Goal: Task Accomplishment & Management: Manage account settings

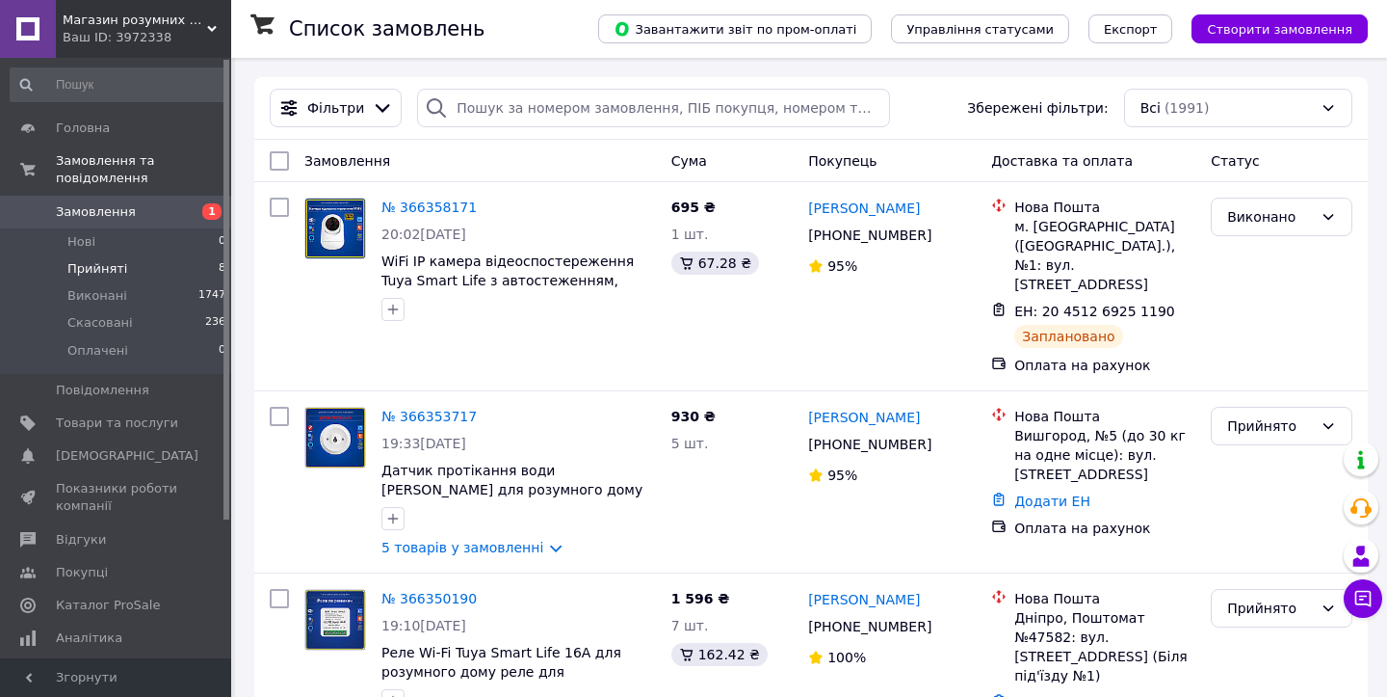
click at [126, 264] on li "Прийняті 8" at bounding box center [118, 268] width 237 height 27
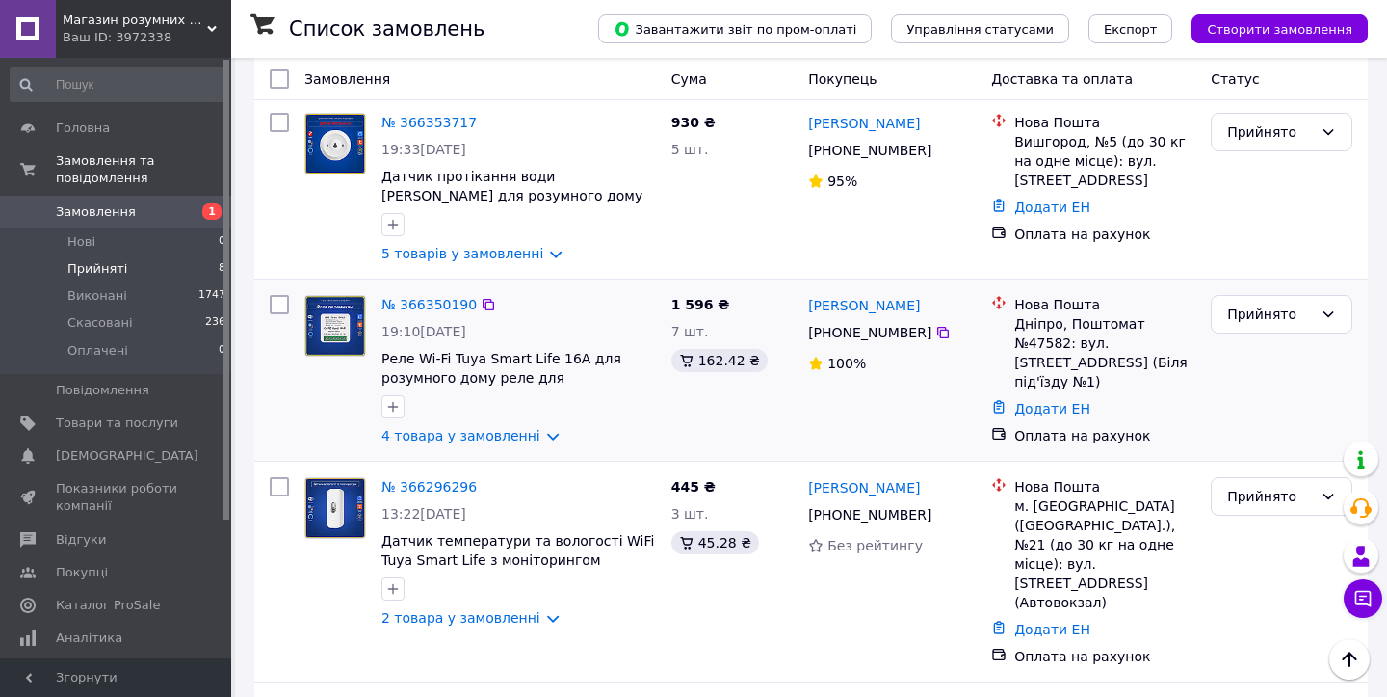
scroll to position [170, 0]
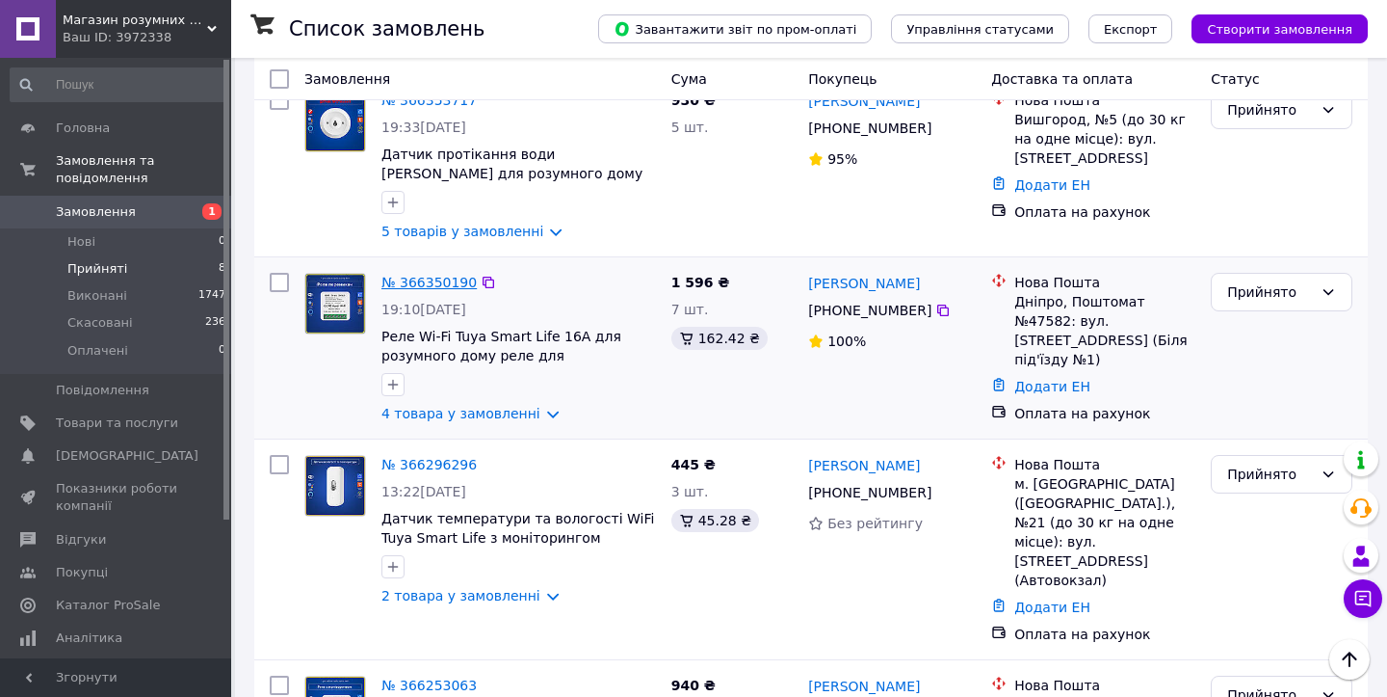
click at [441, 279] on link "№ 366350190" at bounding box center [429, 282] width 95 height 15
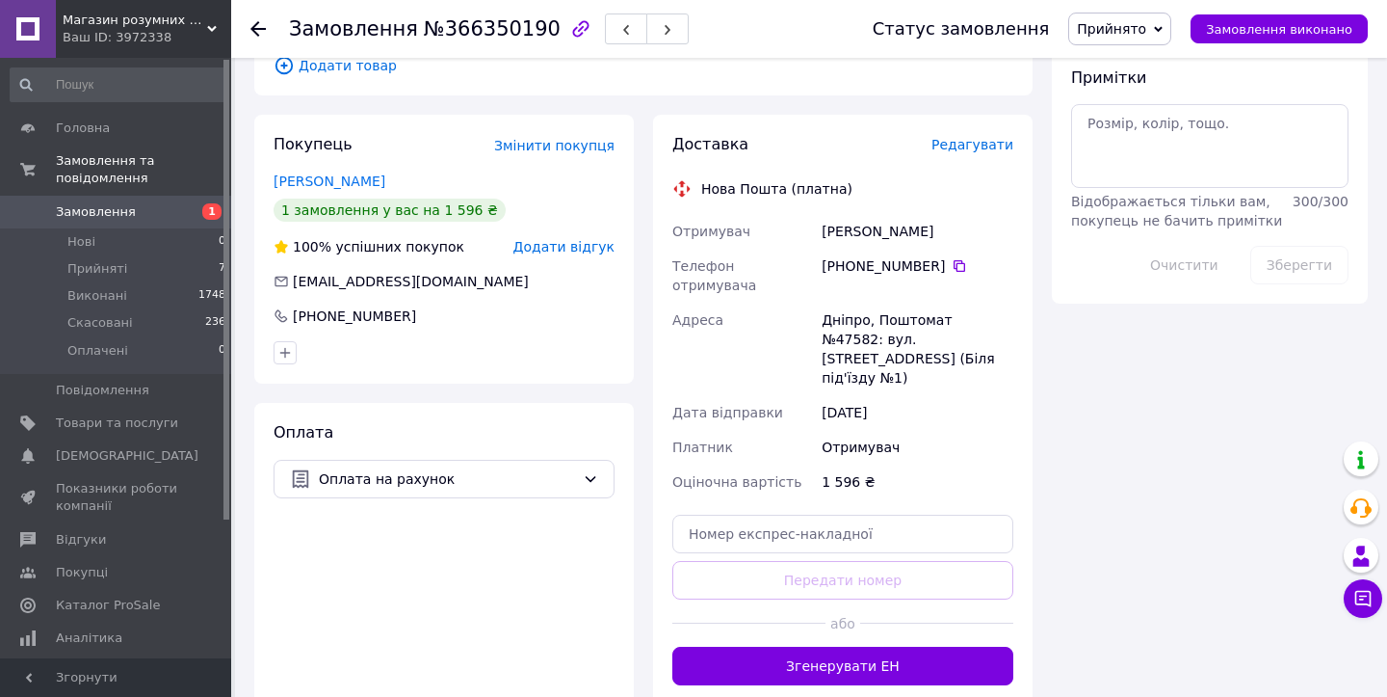
scroll to position [1027, 0]
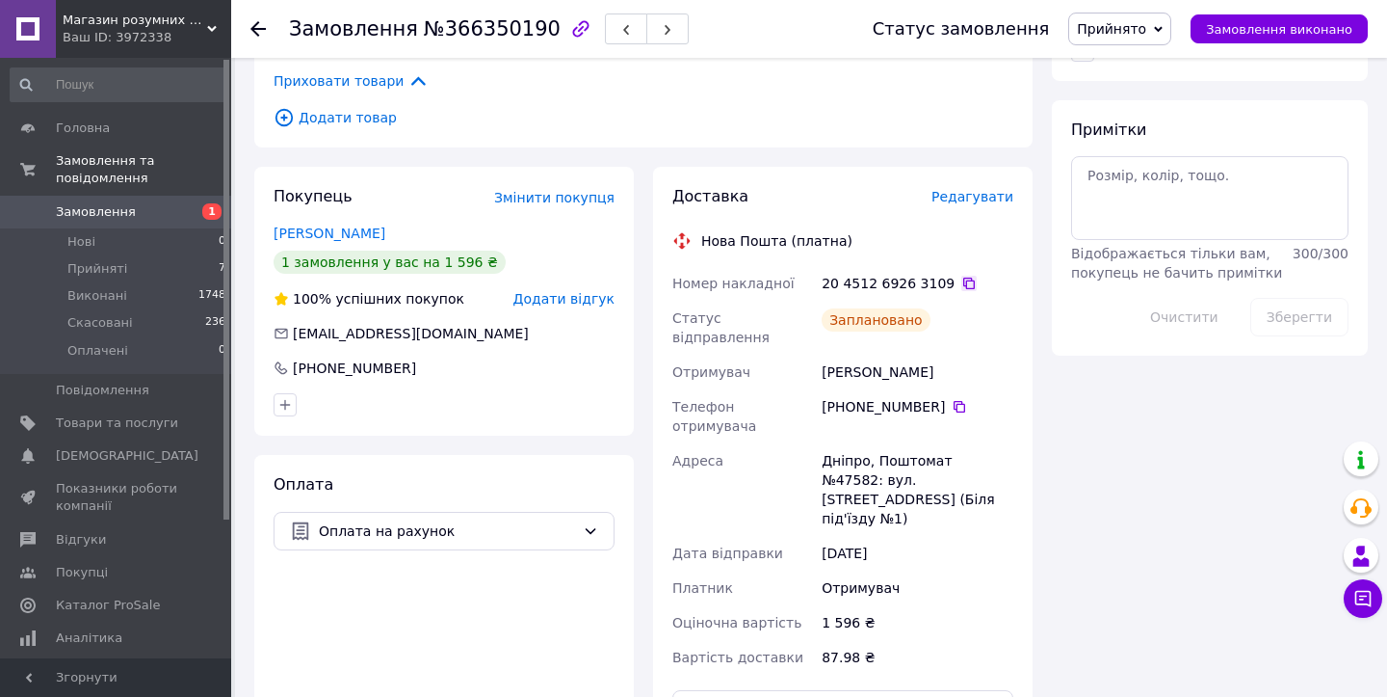
click at [962, 276] on icon at bounding box center [969, 283] width 15 height 15
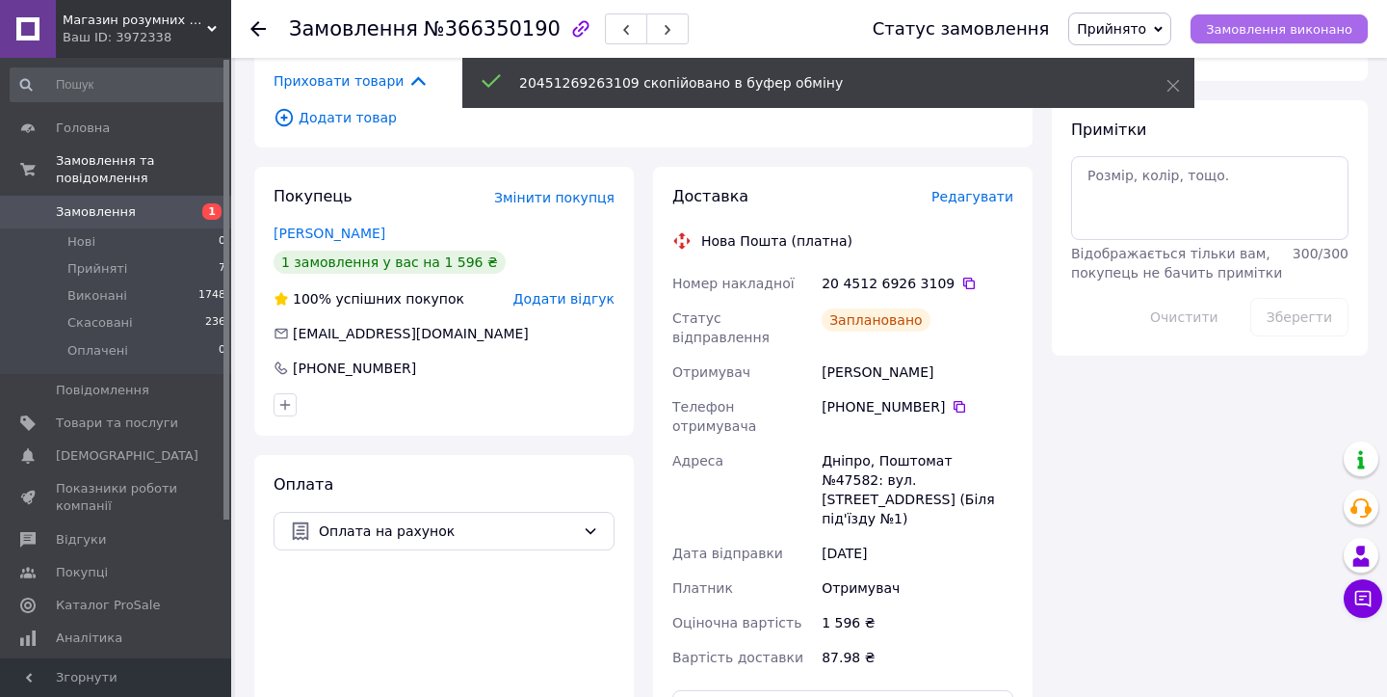
click at [1274, 34] on span "Замовлення виконано" at bounding box center [1279, 29] width 146 height 14
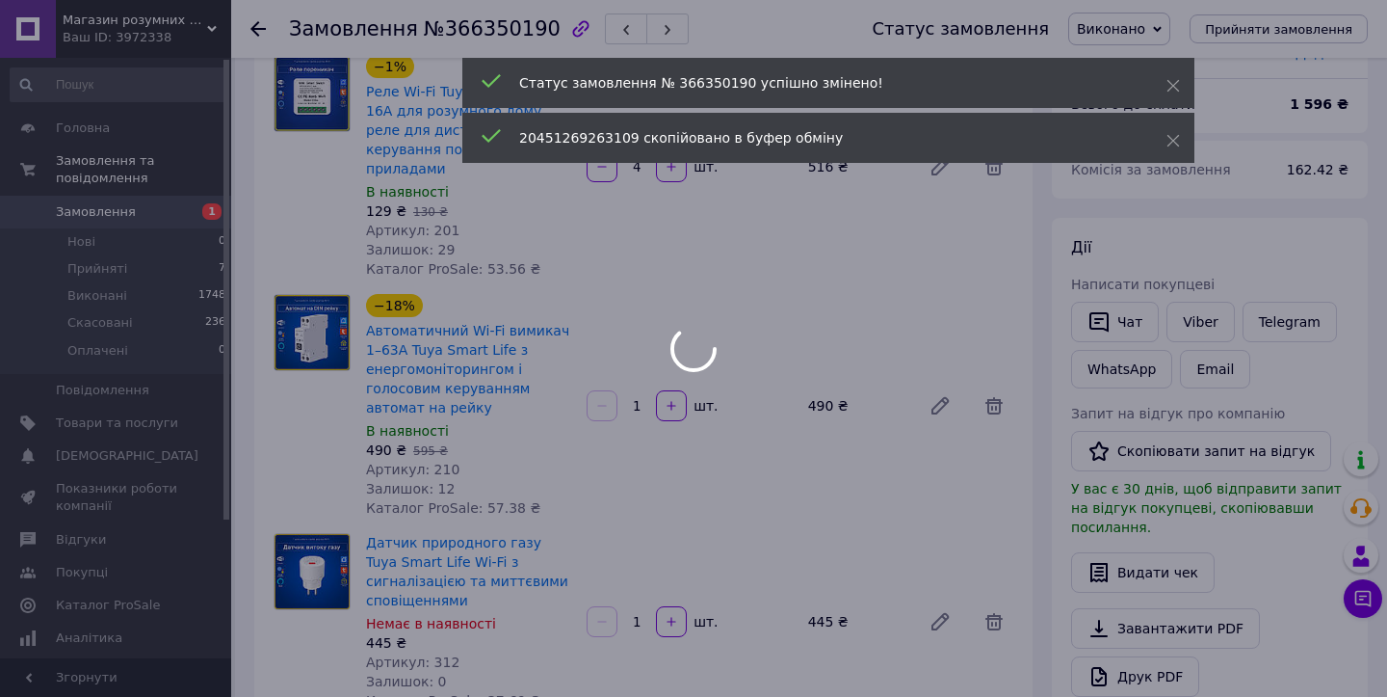
scroll to position [0, 0]
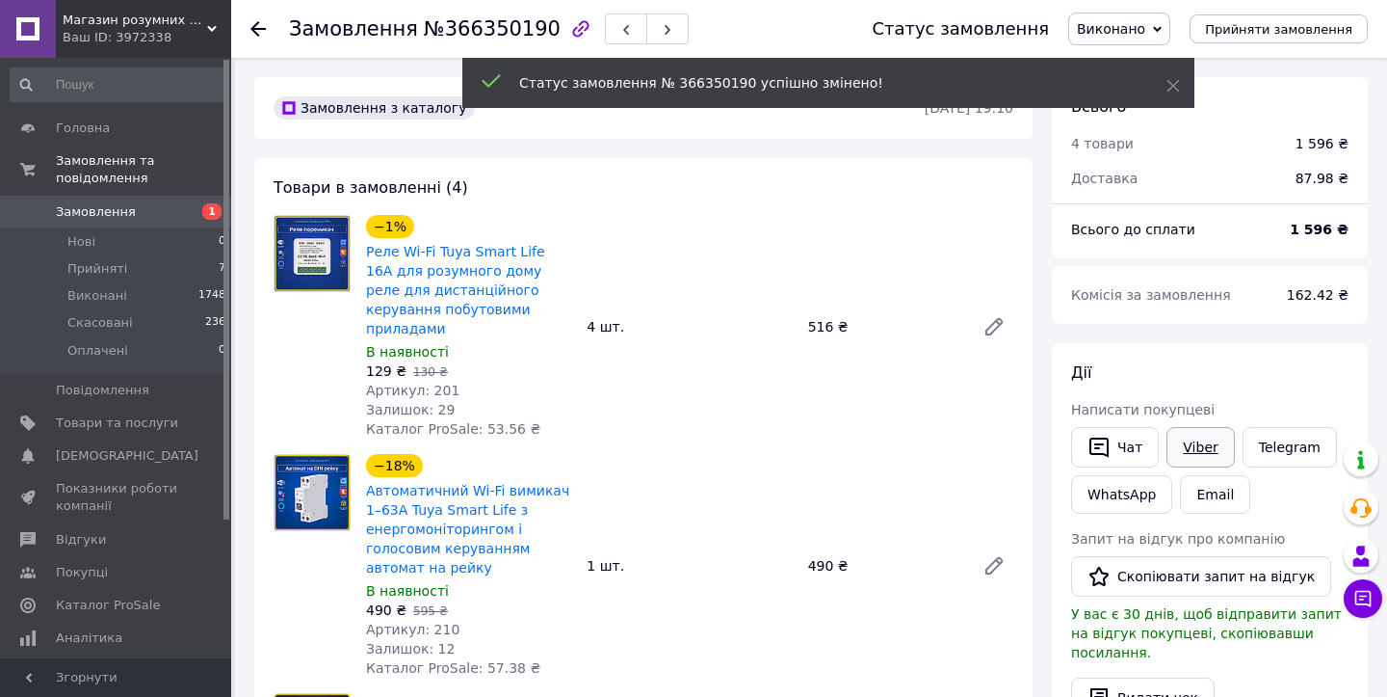
click at [1201, 448] on link "Viber" at bounding box center [1200, 447] width 67 height 40
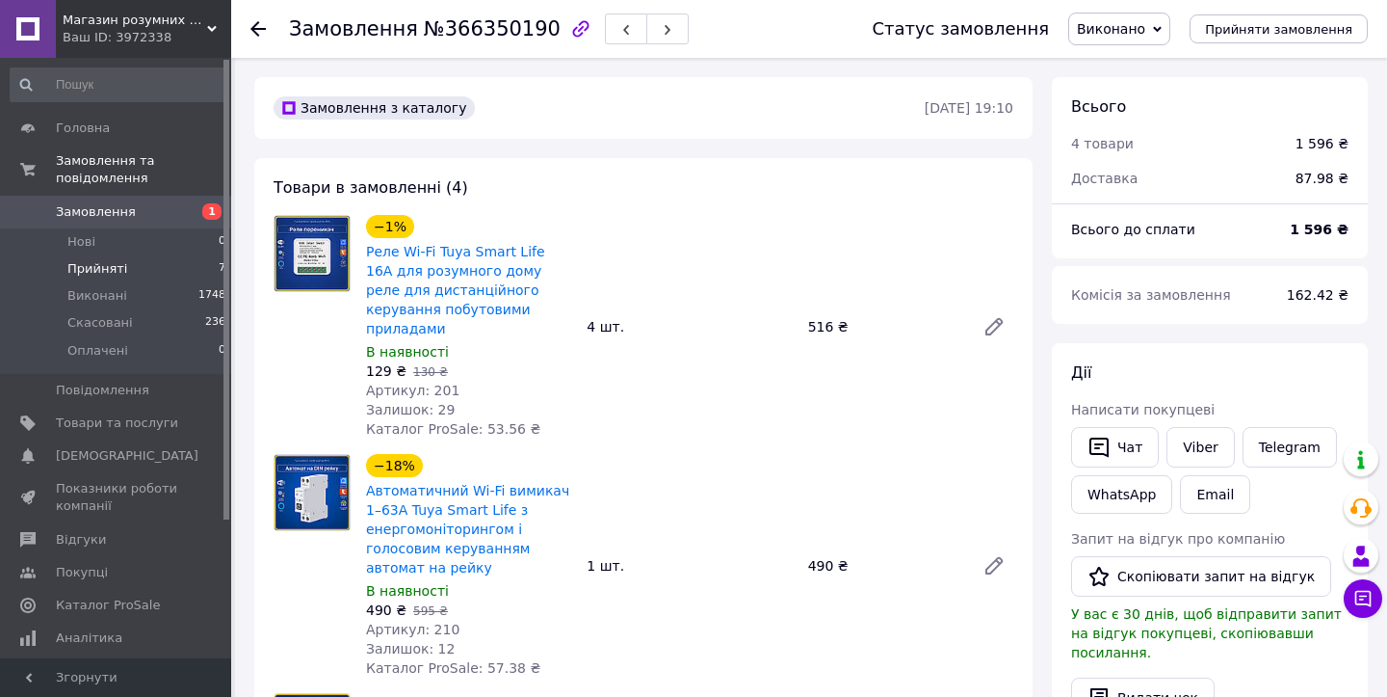
click at [115, 269] on span "Прийняті" at bounding box center [97, 268] width 60 height 17
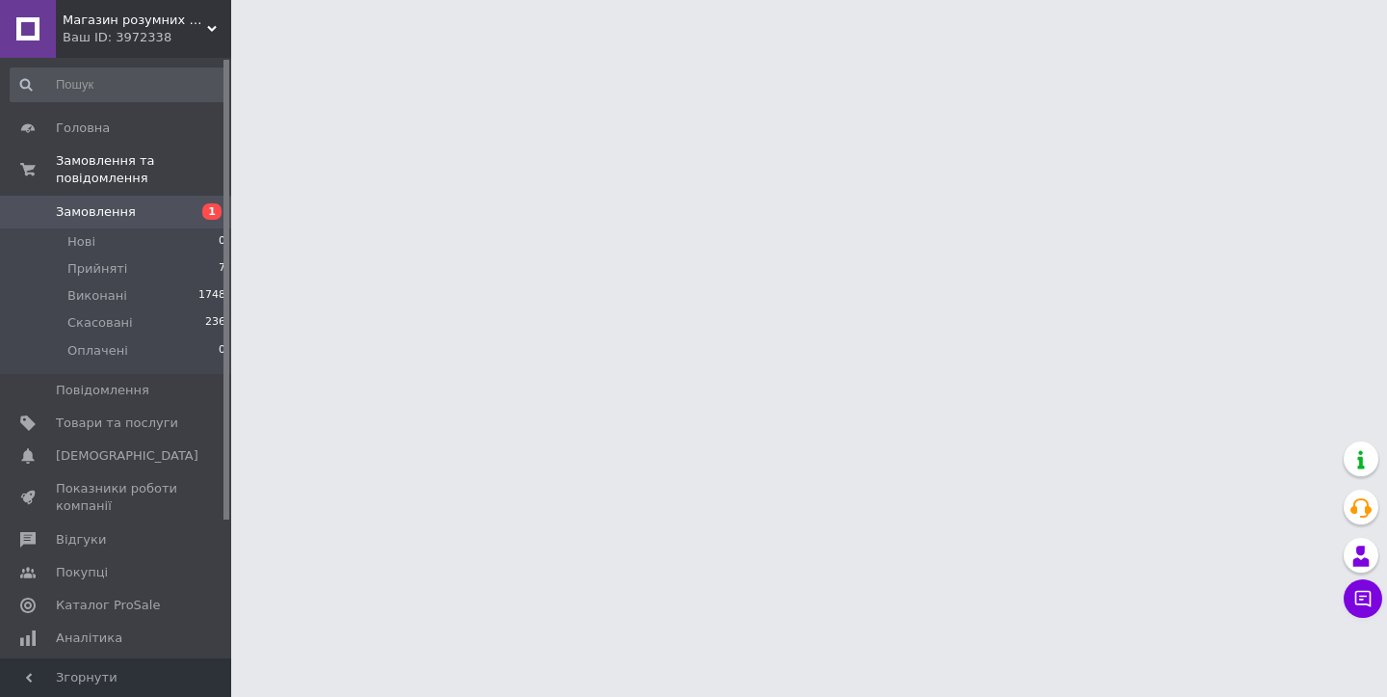
click at [96, 213] on span "Замовлення" at bounding box center [96, 211] width 80 height 17
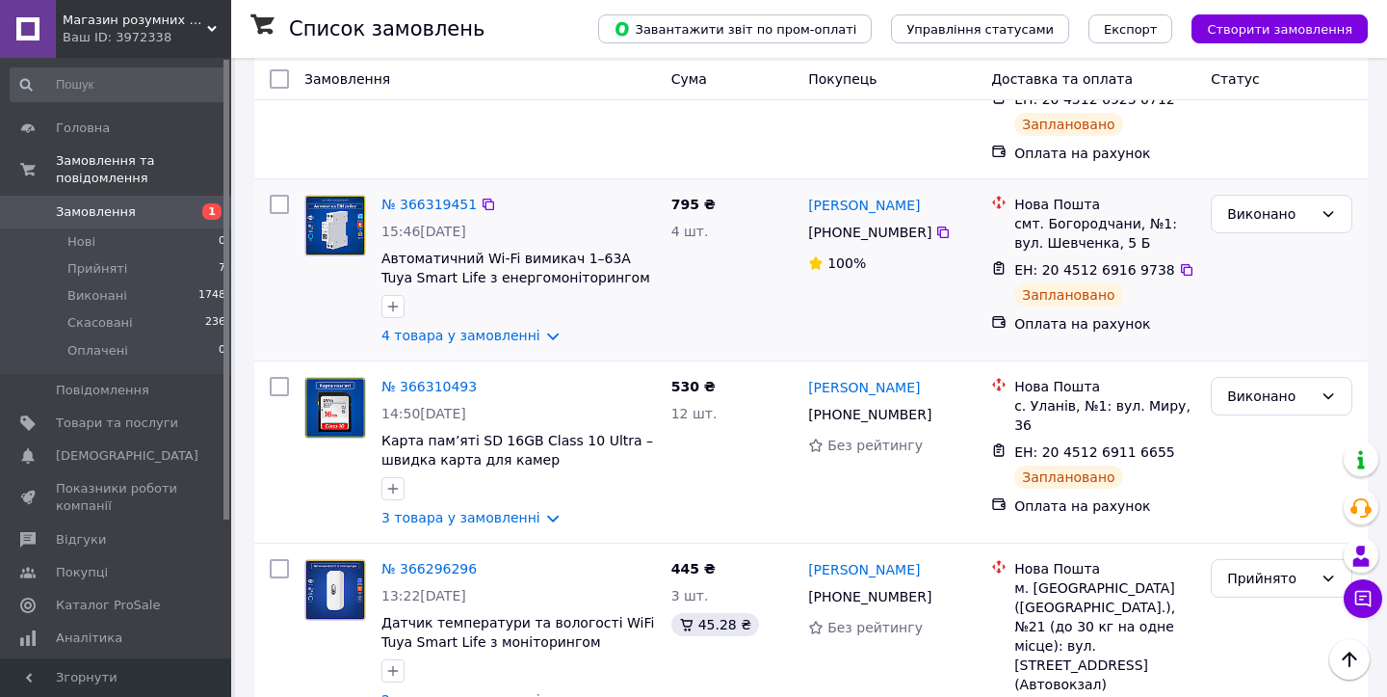
scroll to position [836, 0]
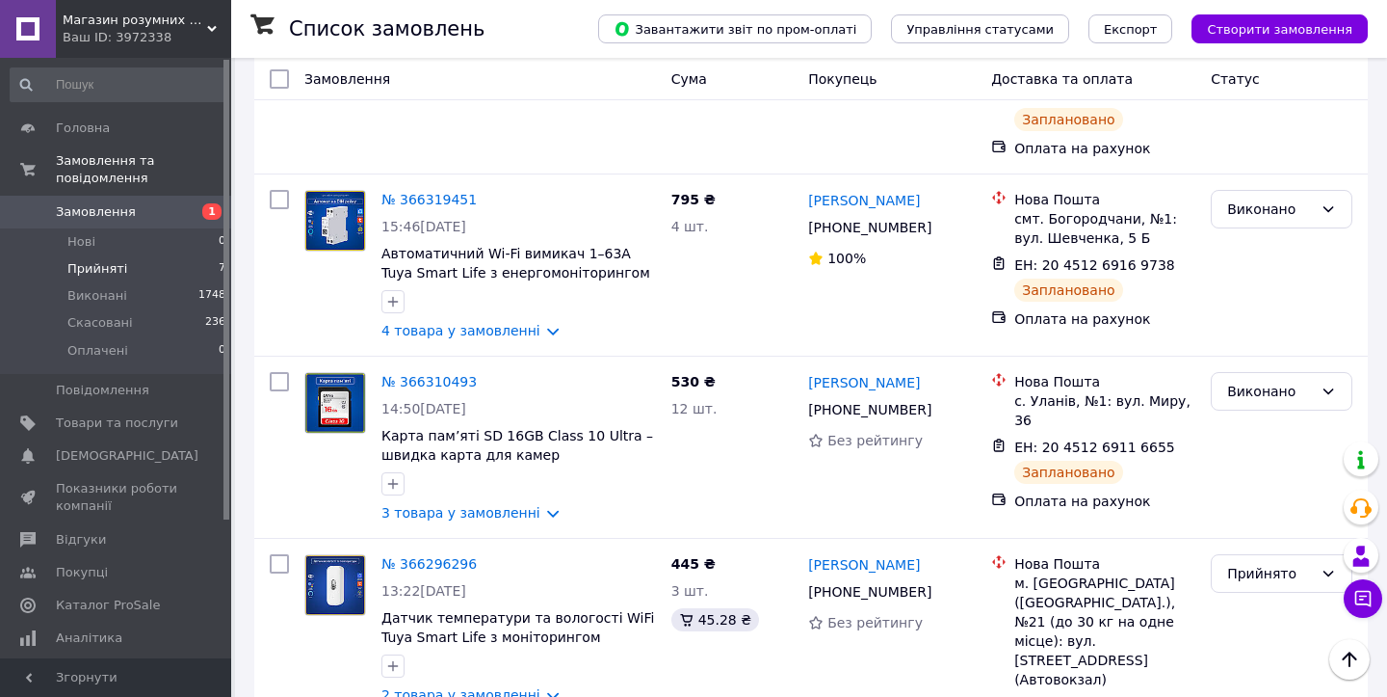
click at [92, 266] on span "Прийняті" at bounding box center [97, 268] width 60 height 17
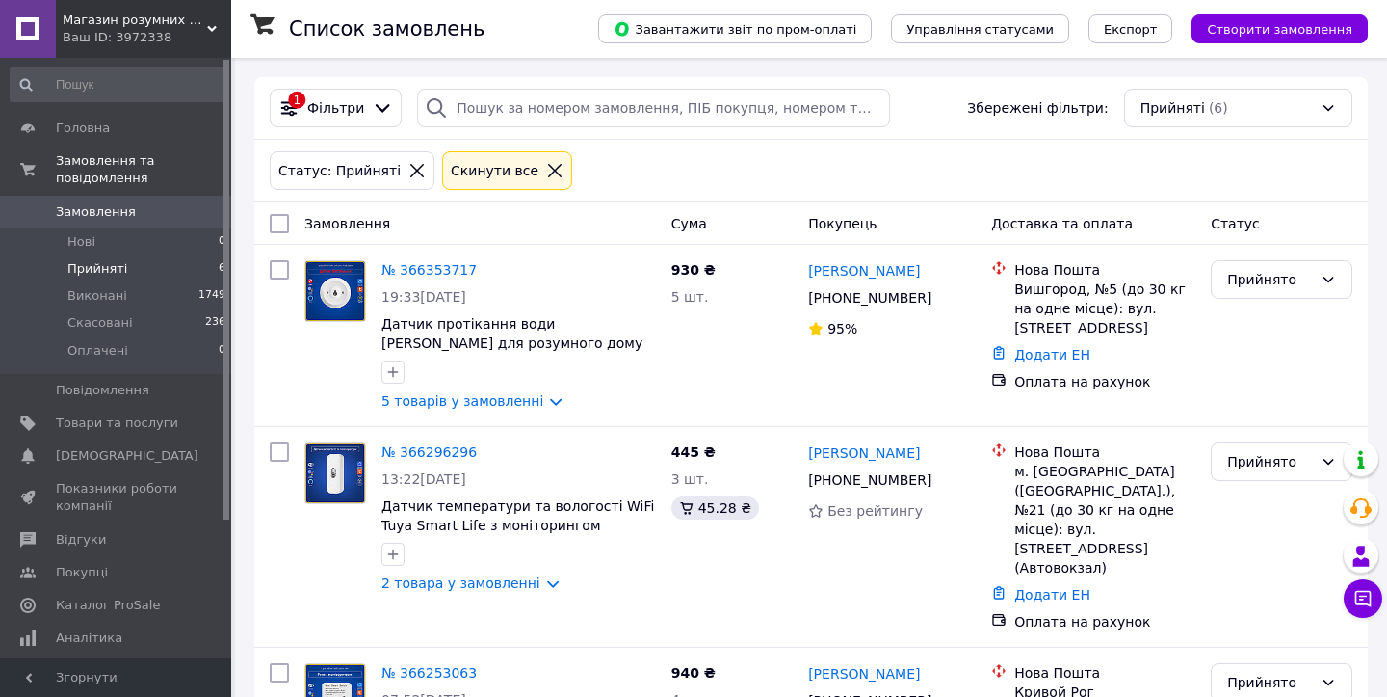
click at [109, 271] on span "Прийняті" at bounding box center [97, 268] width 60 height 17
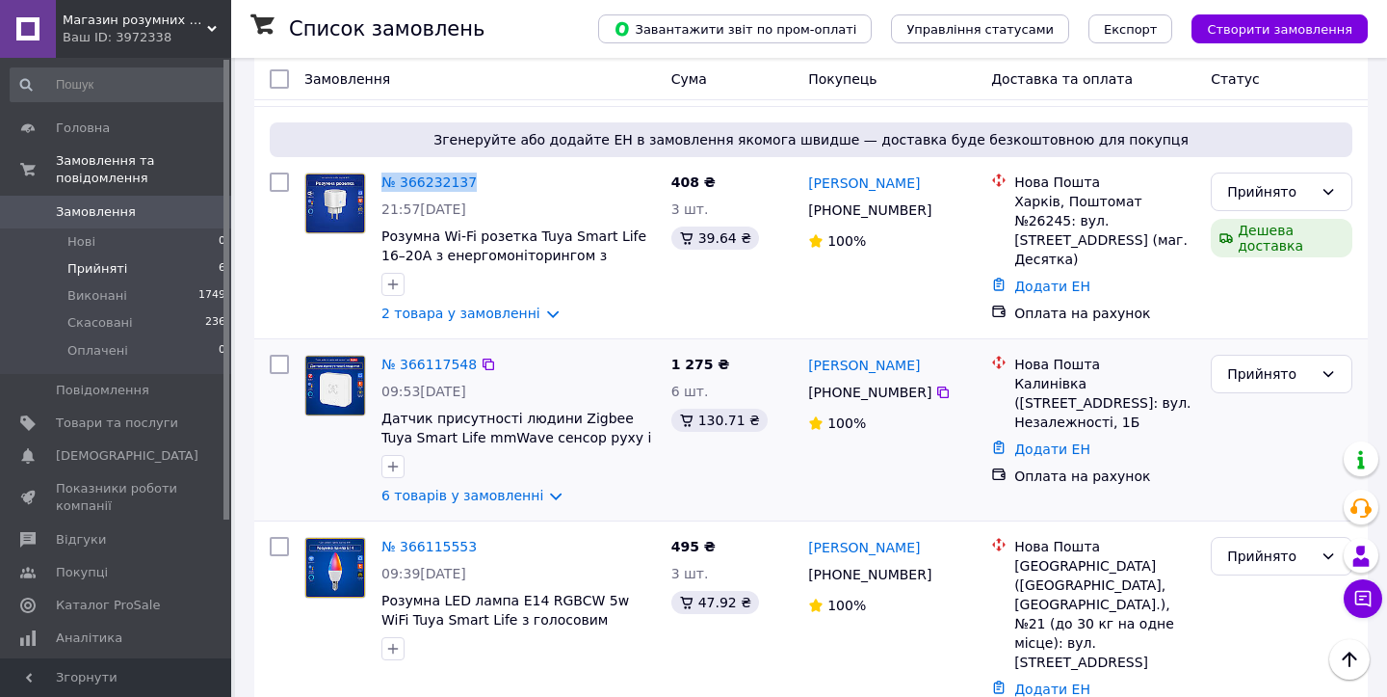
scroll to position [730, 0]
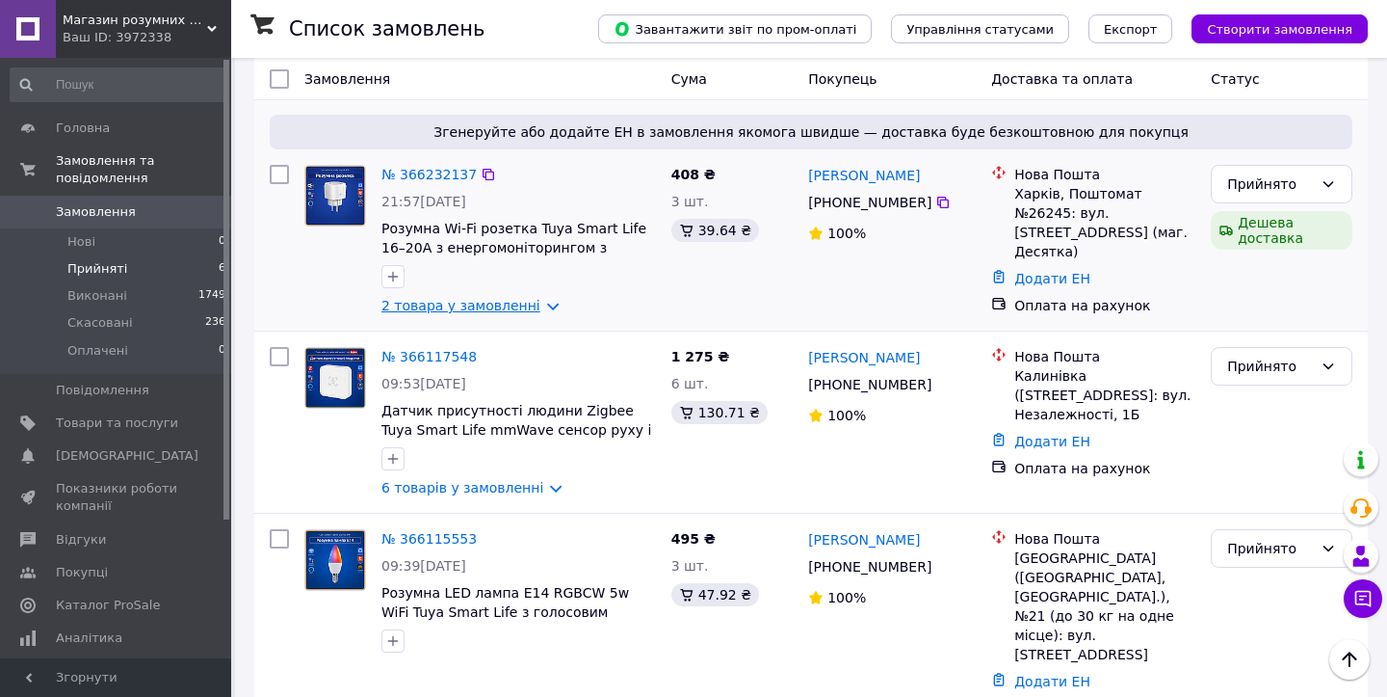
click at [443, 298] on link "2 товара у замовленні" at bounding box center [461, 305] width 159 height 15
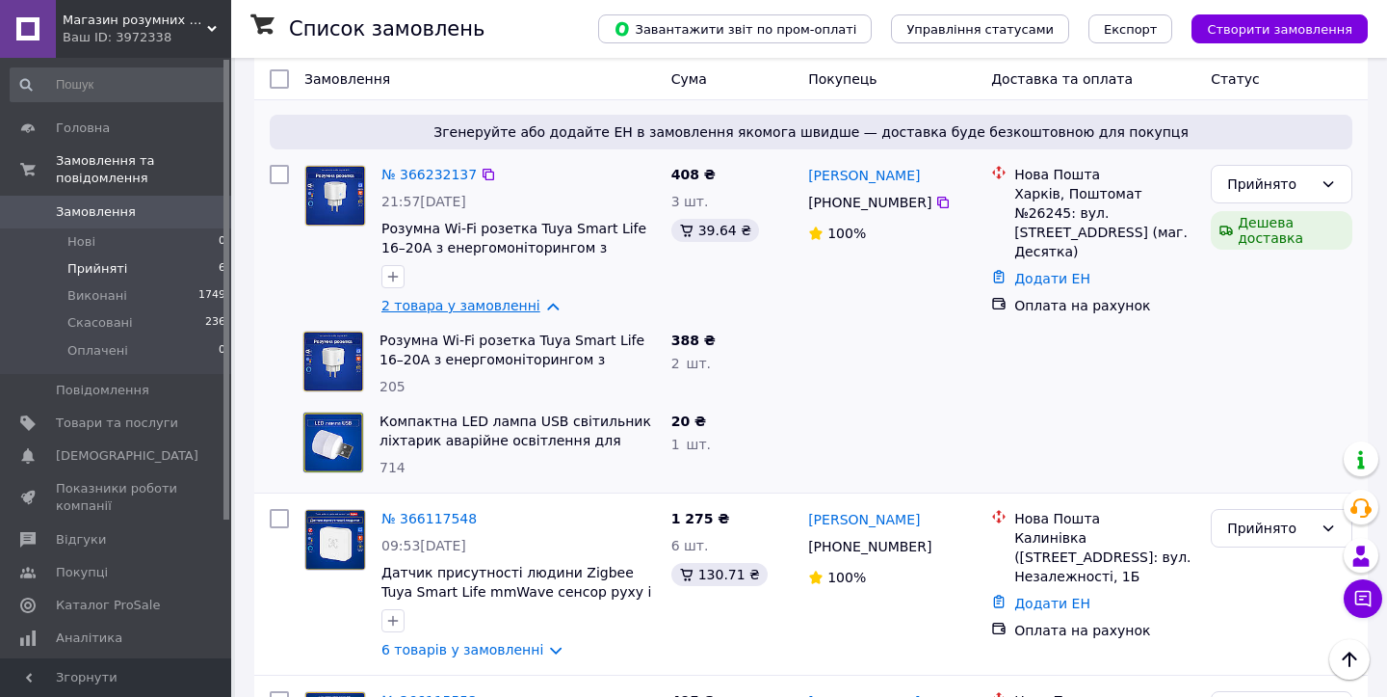
click at [447, 298] on link "2 товара у замовленні" at bounding box center [461, 305] width 159 height 15
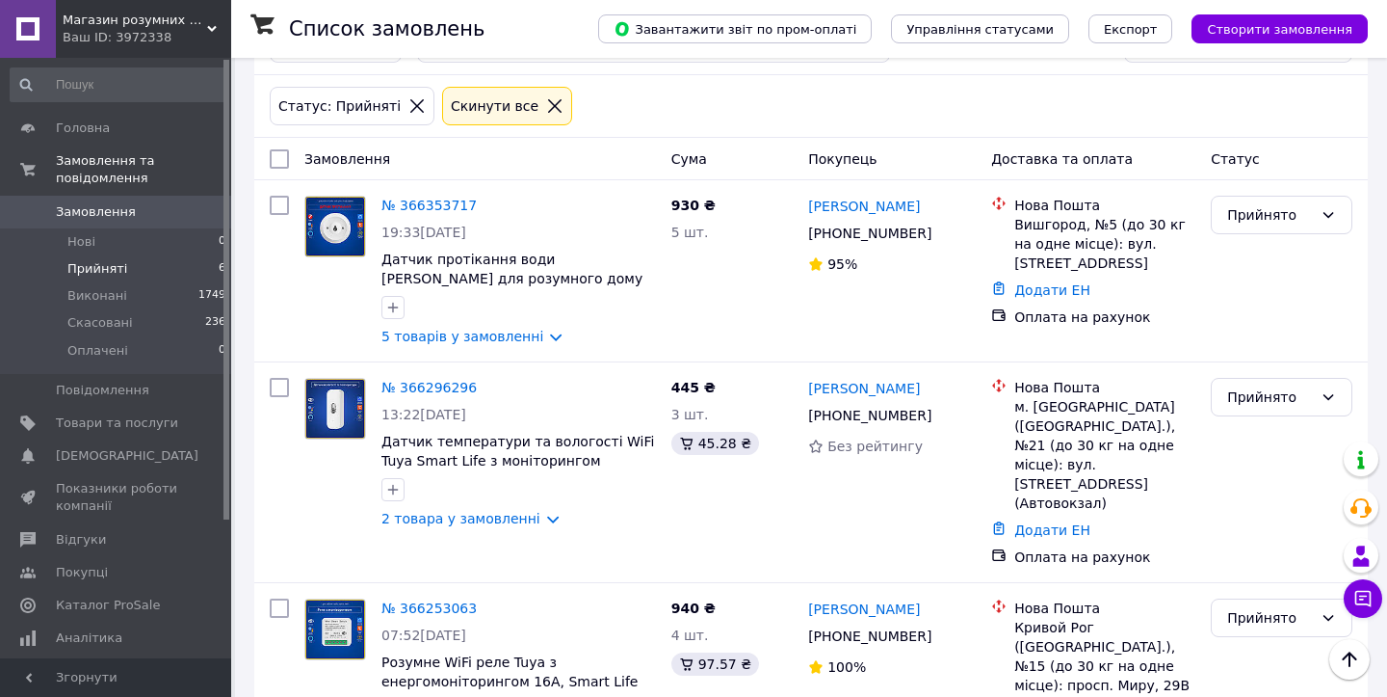
scroll to position [0, 0]
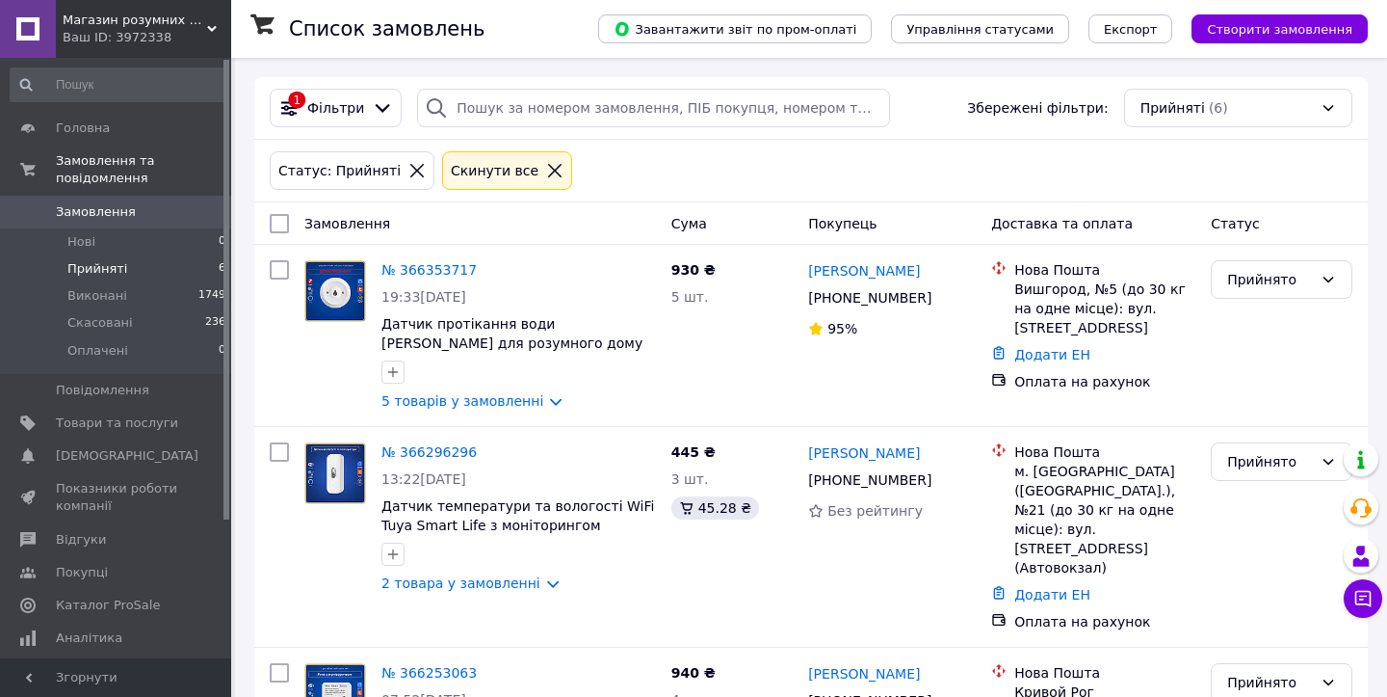
click at [105, 264] on span "Прийняті" at bounding box center [97, 268] width 60 height 17
click at [131, 485] on span "Показники роботи компанії" at bounding box center [117, 497] width 122 height 35
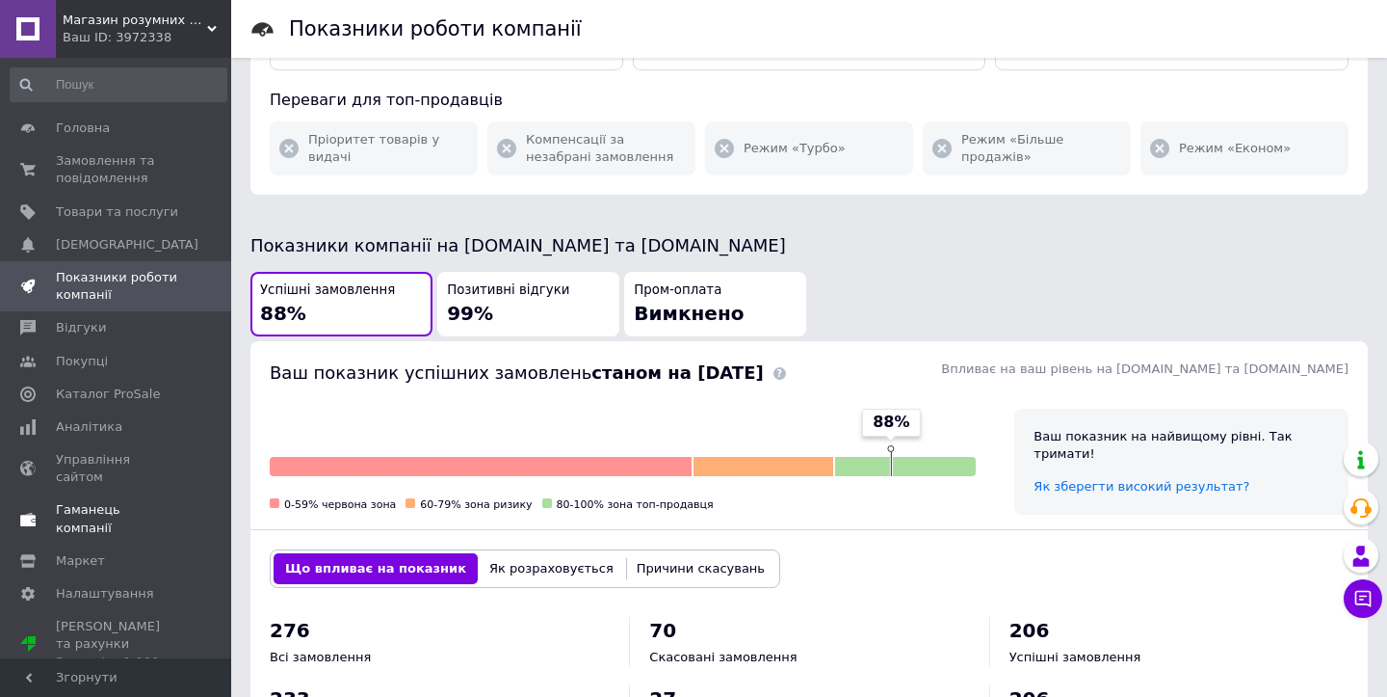
scroll to position [364, 0]
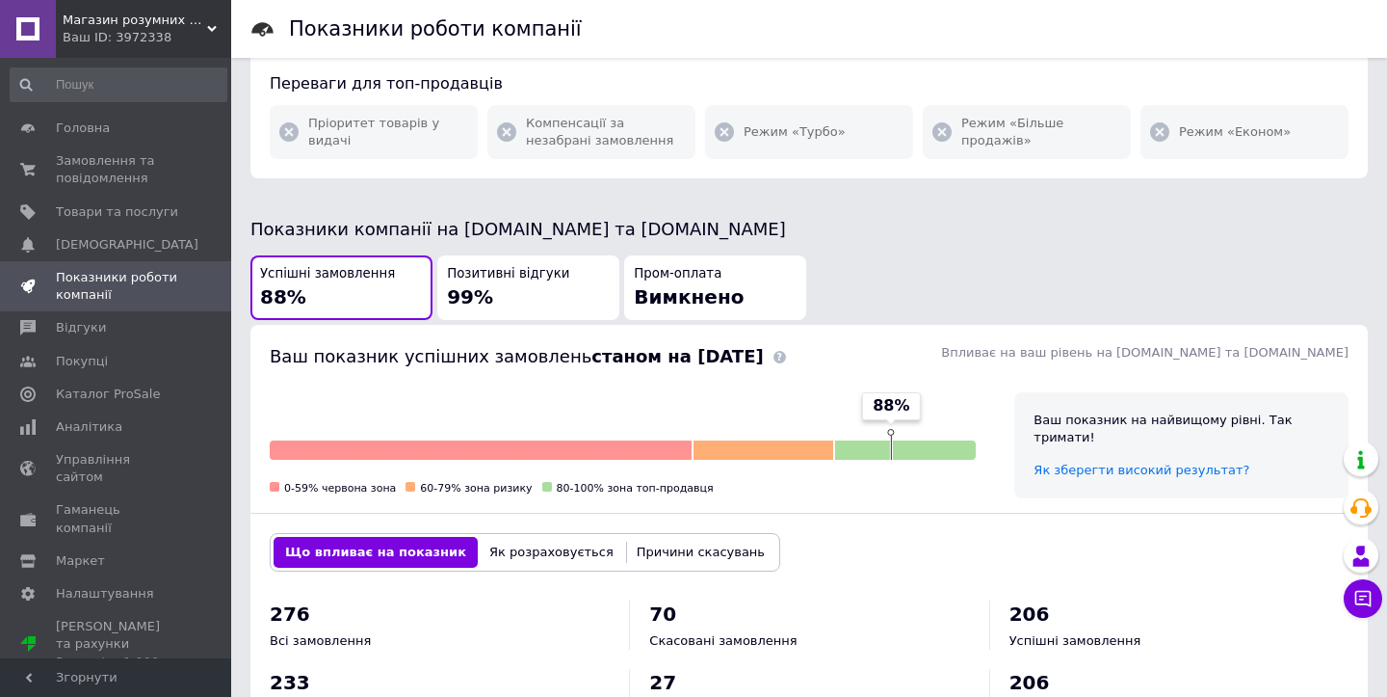
click at [507, 279] on span "Позитивні відгуки" at bounding box center [508, 274] width 122 height 18
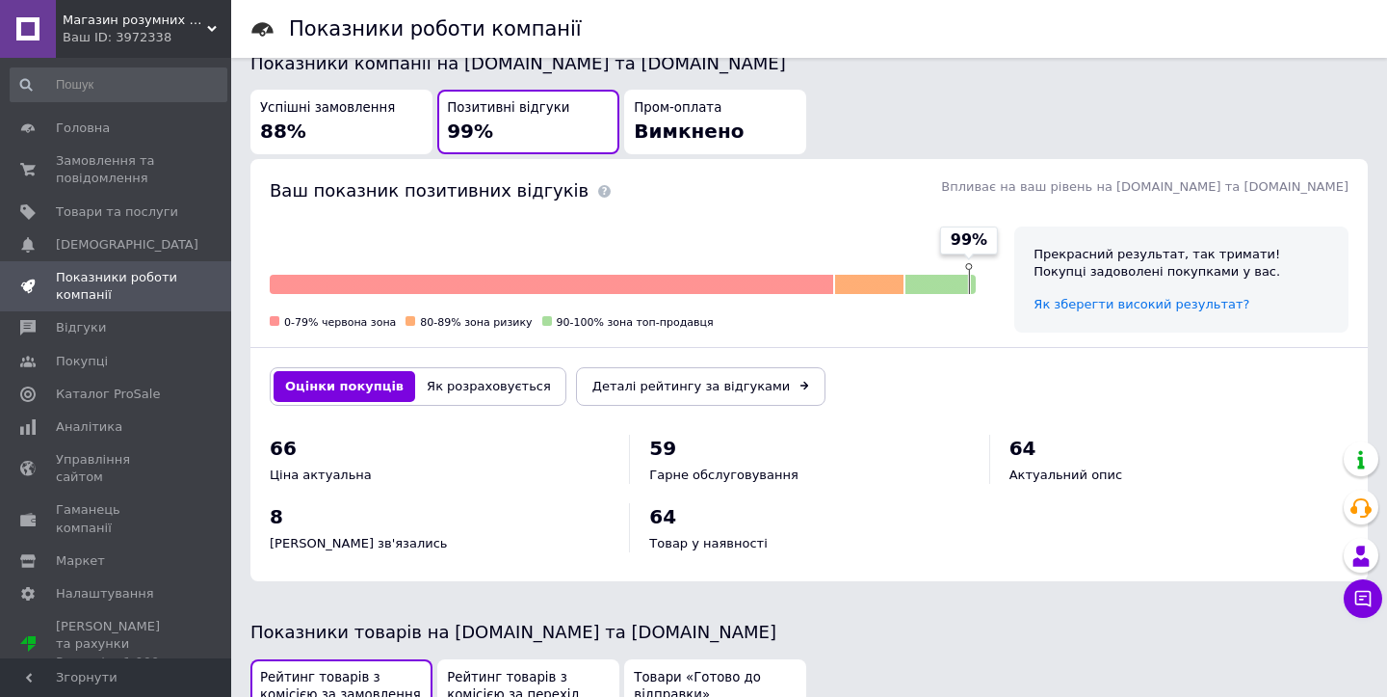
scroll to position [527, 0]
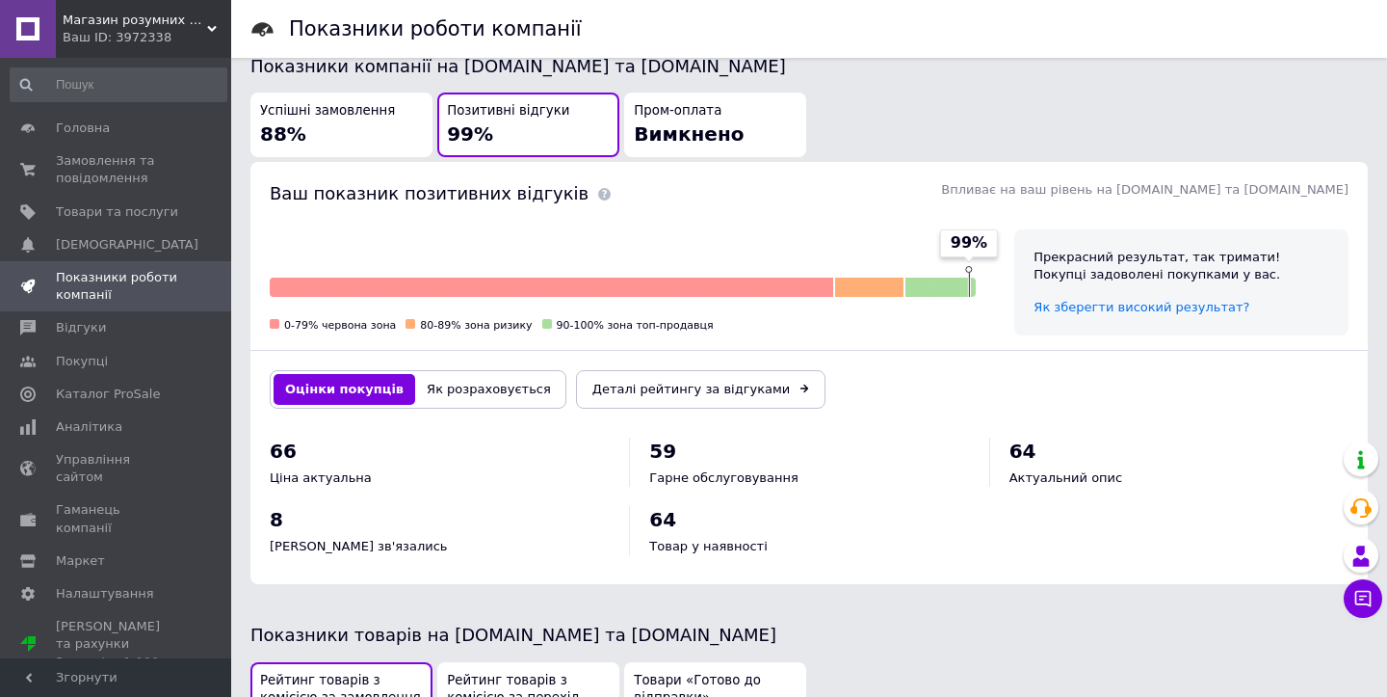
click at [469, 392] on button "Як розраховується" at bounding box center [488, 389] width 147 height 31
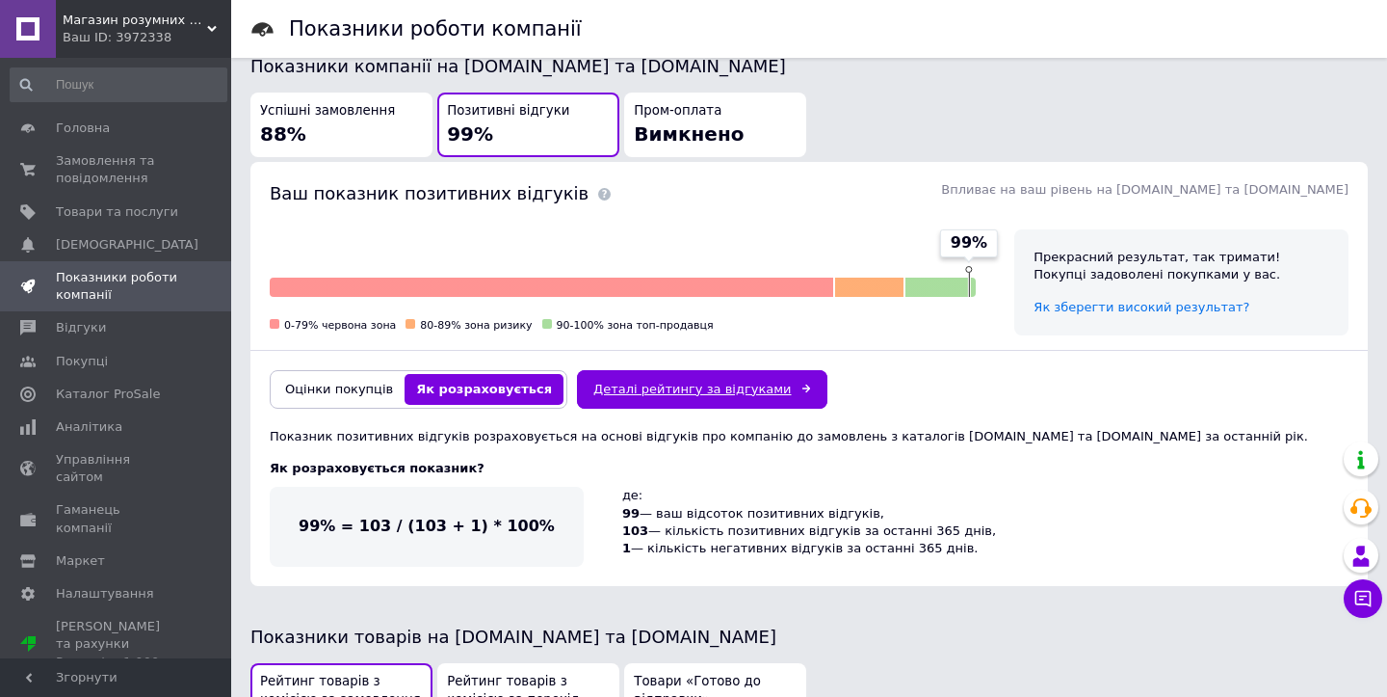
click at [622, 395] on link "Деталі рейтингу за відгуками" at bounding box center [702, 389] width 251 height 39
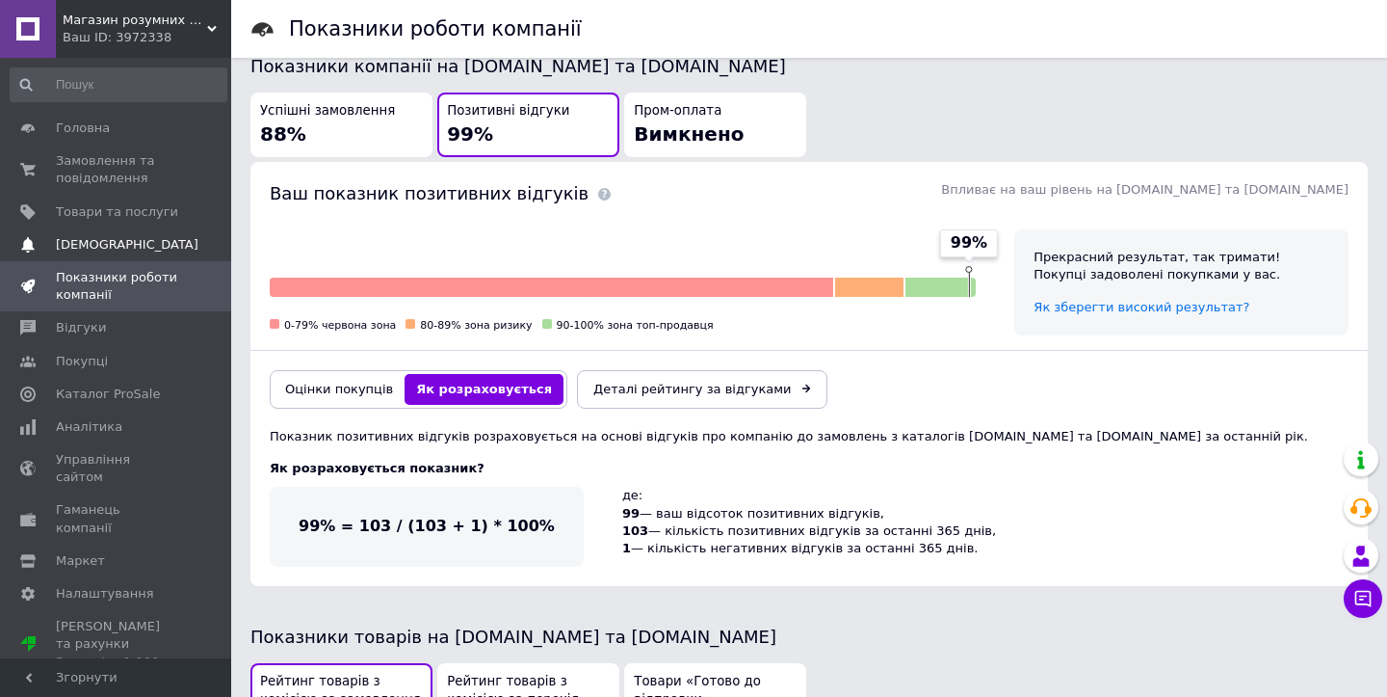
click at [126, 247] on span "[DEMOGRAPHIC_DATA]" at bounding box center [127, 244] width 143 height 17
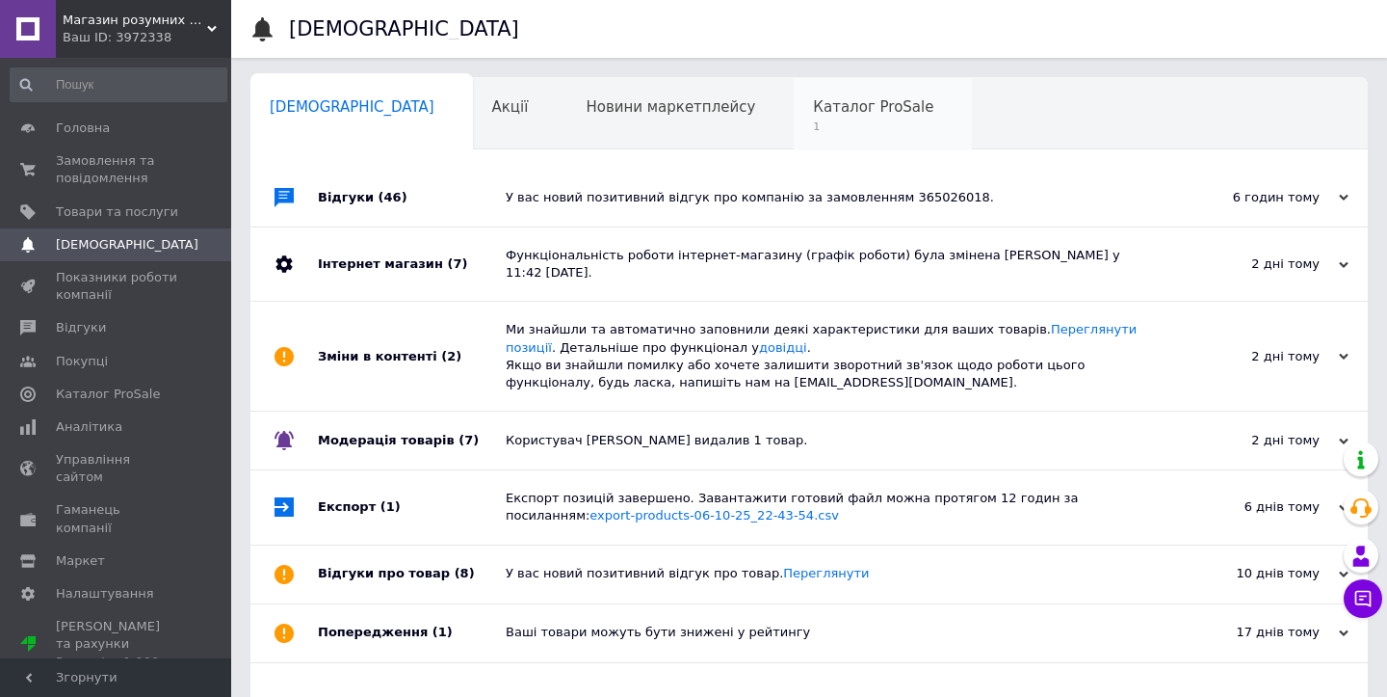
click at [813, 119] on span "1" at bounding box center [873, 126] width 120 height 14
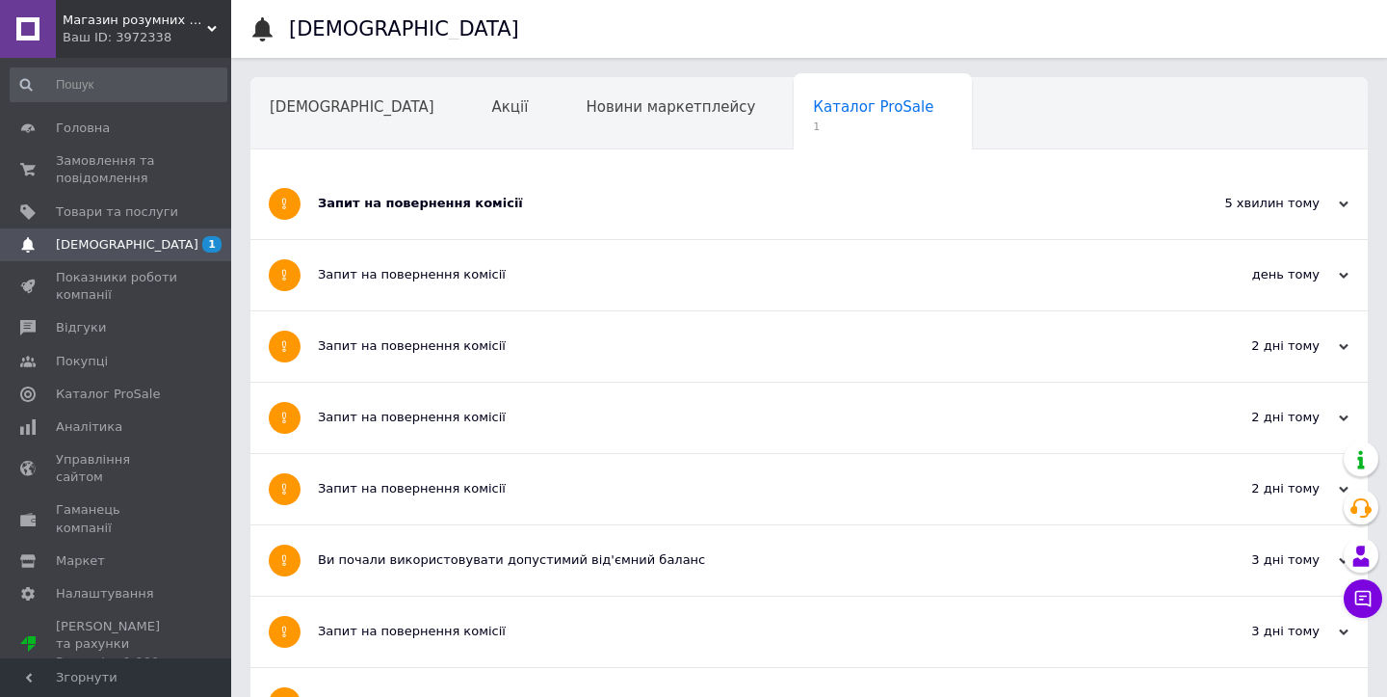
click at [506, 214] on div "Запит на повернення комісії" at bounding box center [737, 204] width 838 height 70
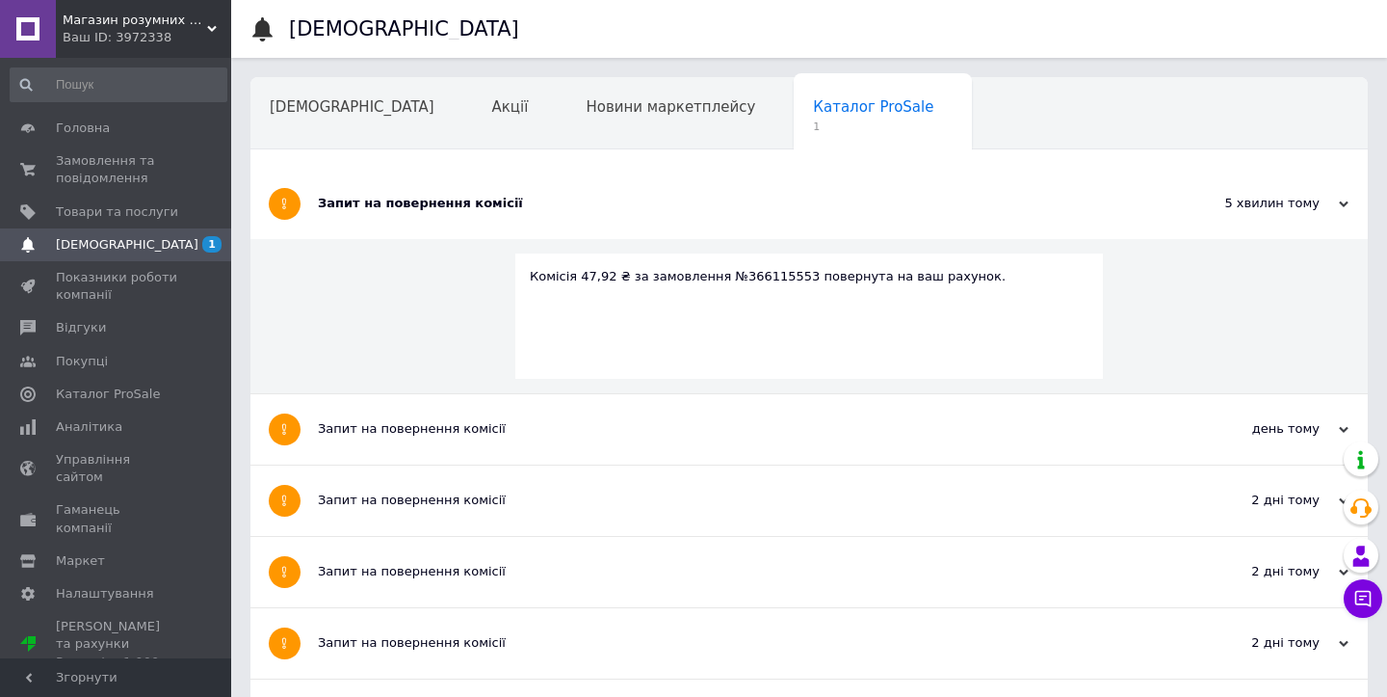
click at [757, 277] on div "Комісія 47,92 ₴ за замовлення №366115553 повернута на ваш рахунок." at bounding box center [809, 276] width 559 height 17
copy div "366115553"
click at [121, 179] on span "Замовлення та повідомлення" at bounding box center [117, 169] width 122 height 35
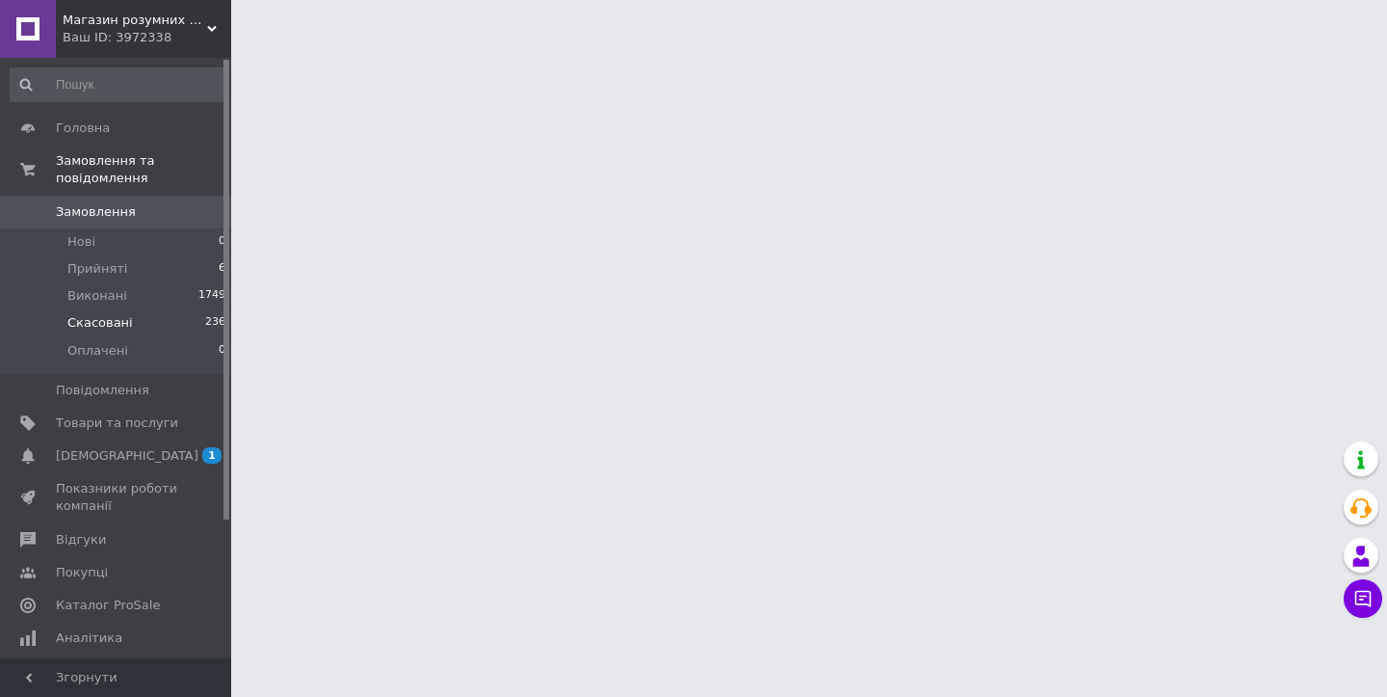
click at [133, 321] on li "Скасовані 236" at bounding box center [118, 322] width 237 height 27
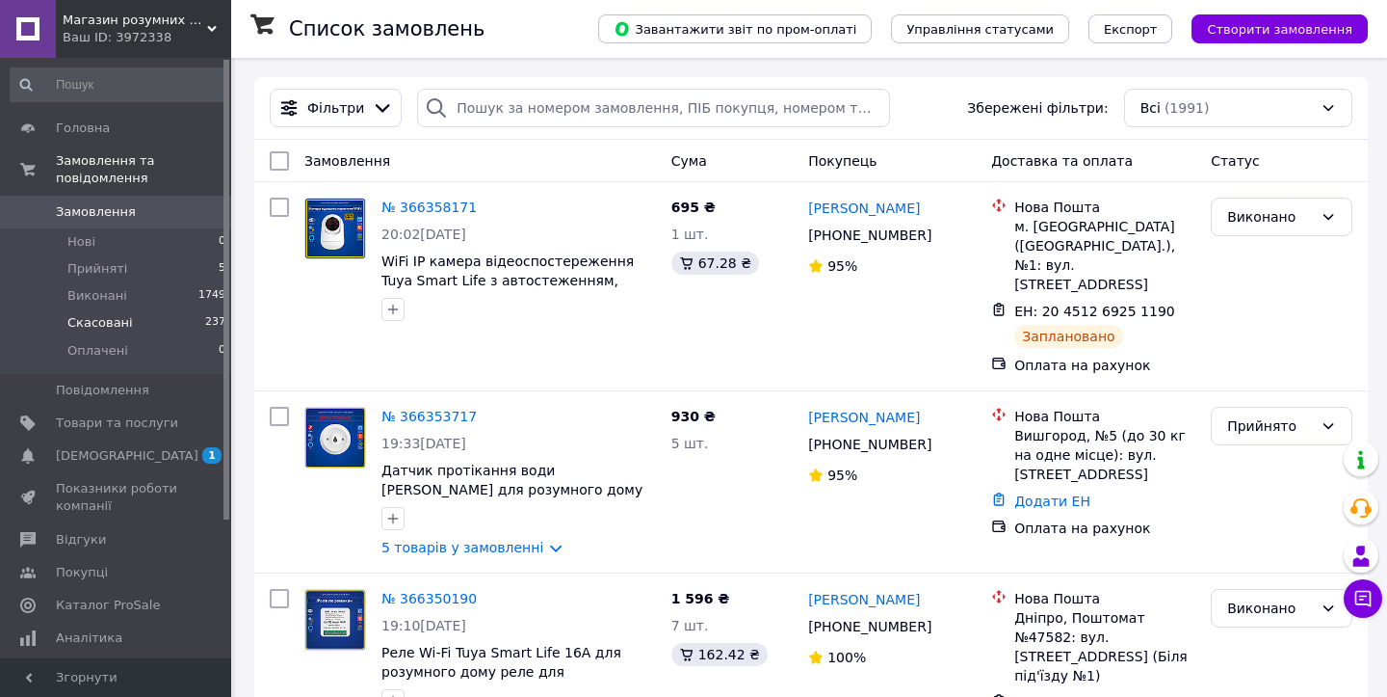
click at [124, 324] on span "Скасовані" at bounding box center [100, 322] width 66 height 17
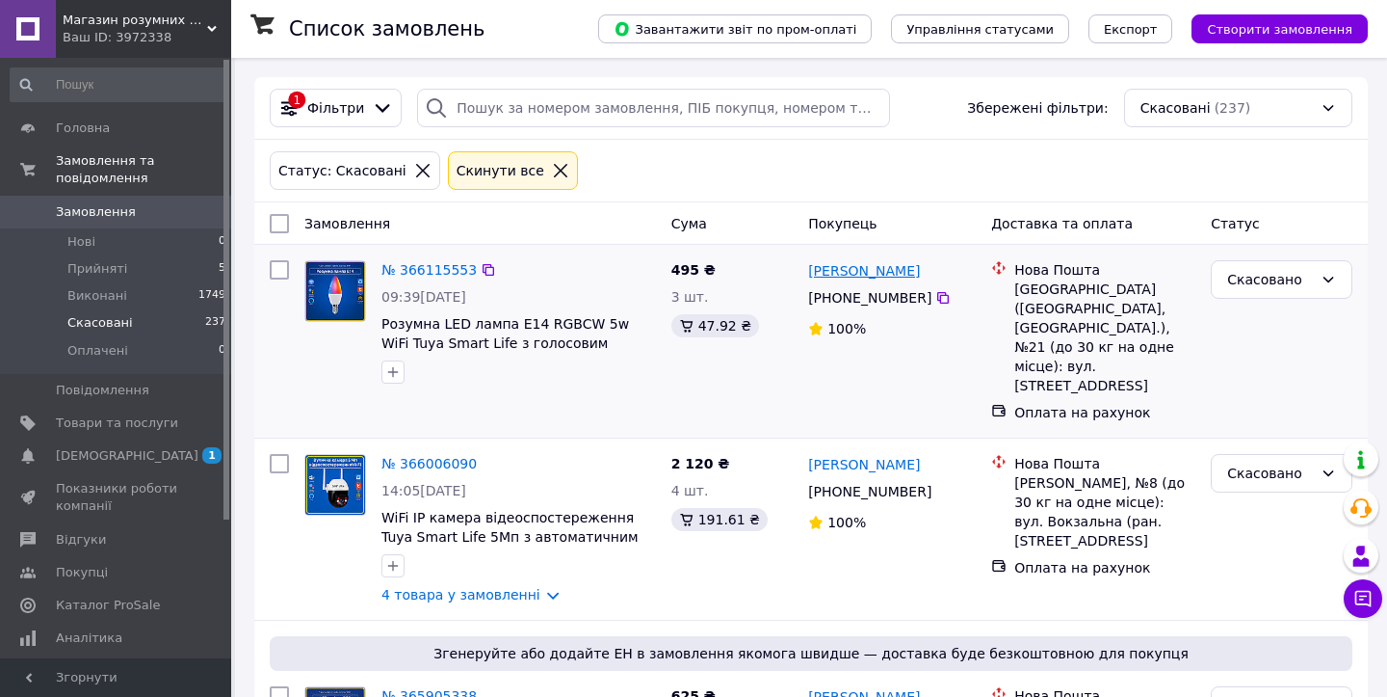
click at [899, 271] on link "Олексій Соломаха" at bounding box center [864, 270] width 112 height 19
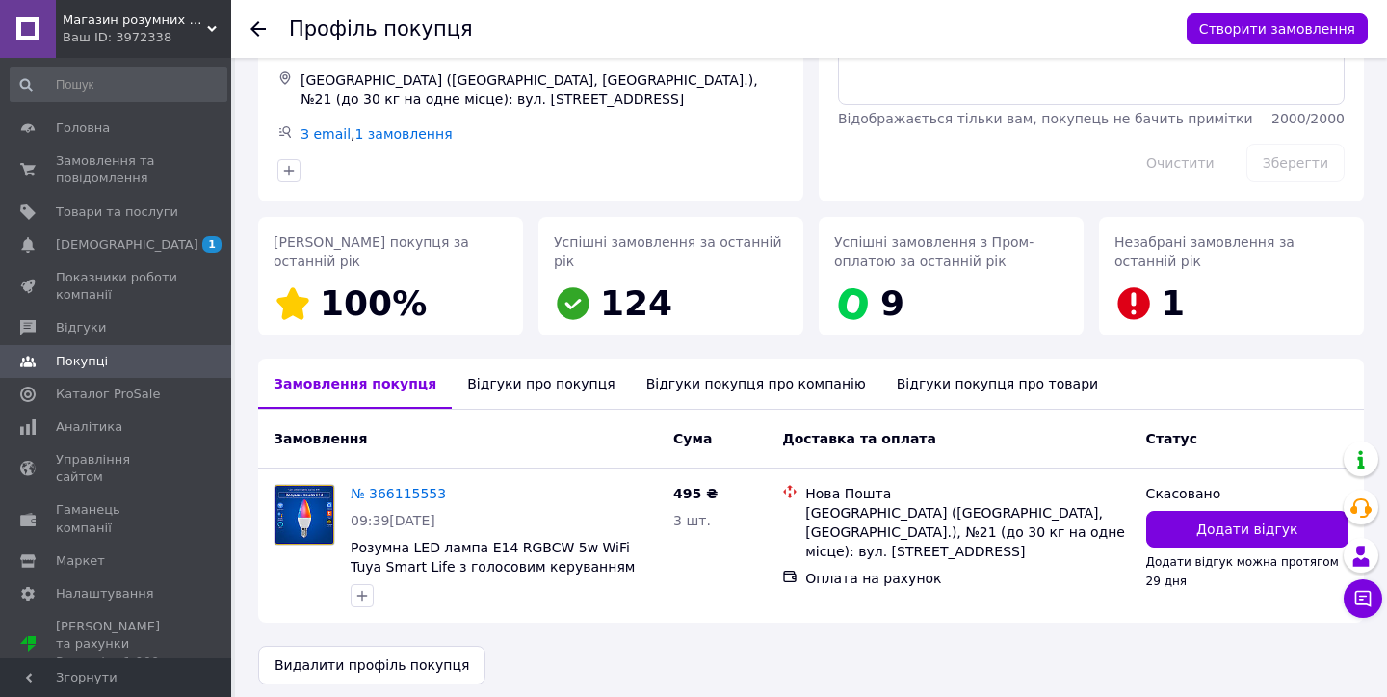
scroll to position [170, 0]
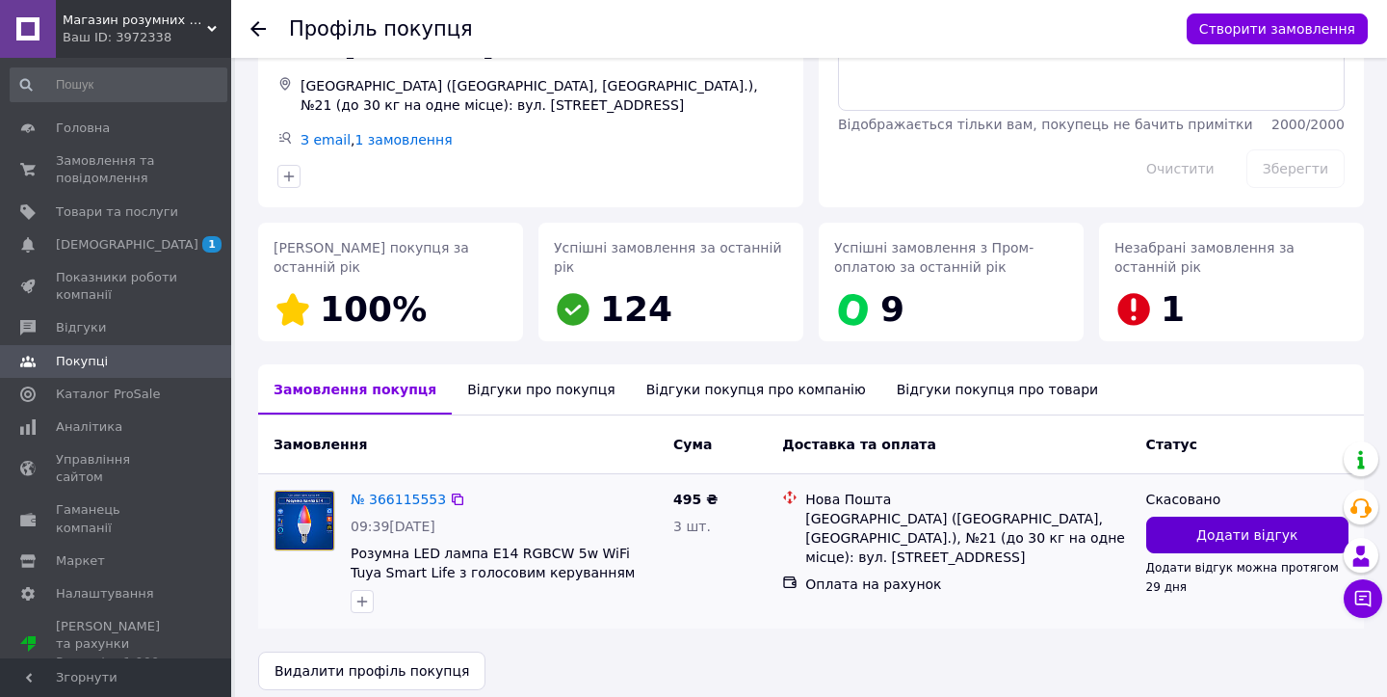
click at [1220, 532] on span "Додати відгук" at bounding box center [1247, 534] width 101 height 19
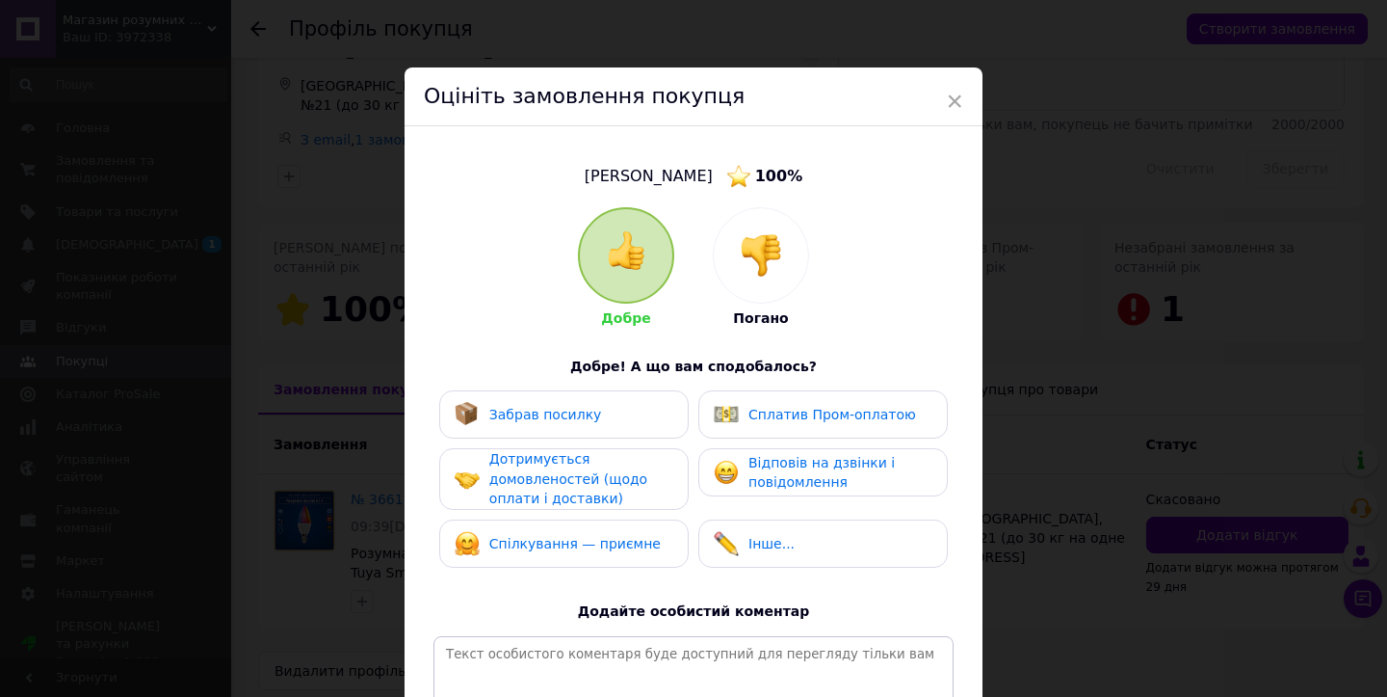
click at [740, 241] on img at bounding box center [761, 255] width 42 height 42
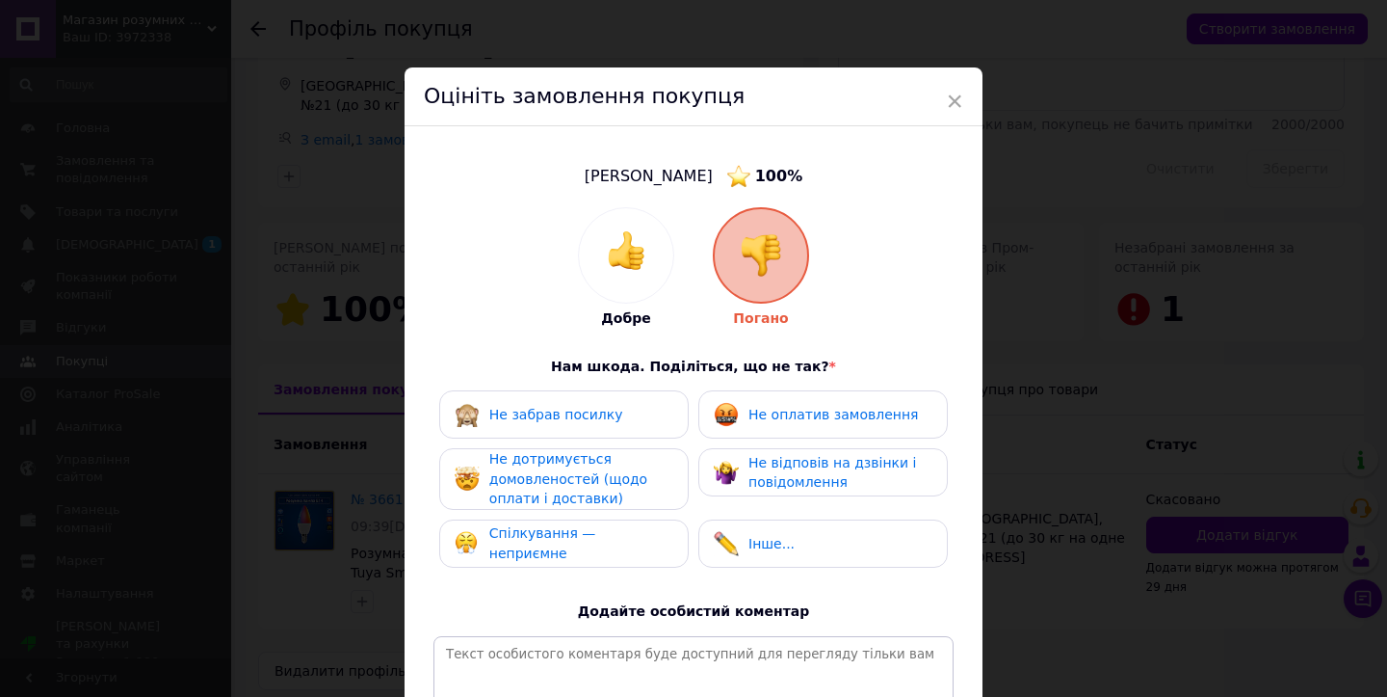
click at [806, 409] on span "Не оплатив замовлення" at bounding box center [834, 414] width 170 height 15
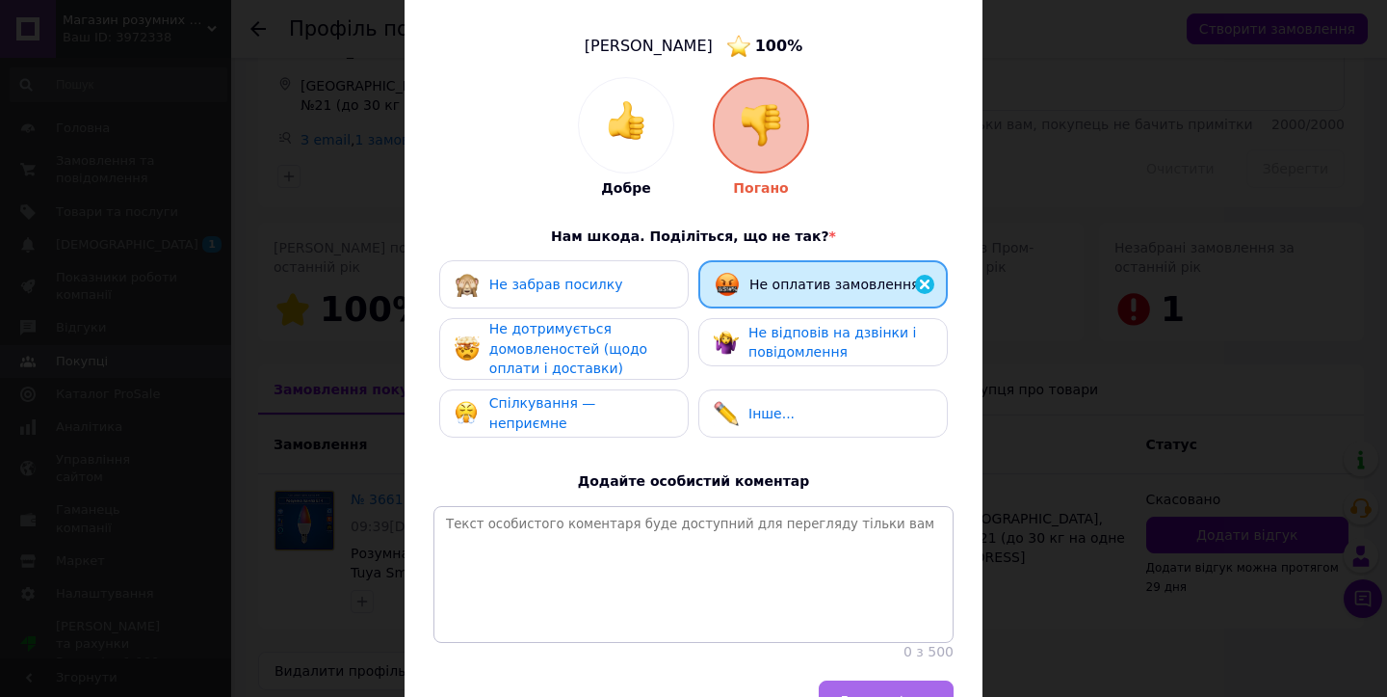
scroll to position [244, 0]
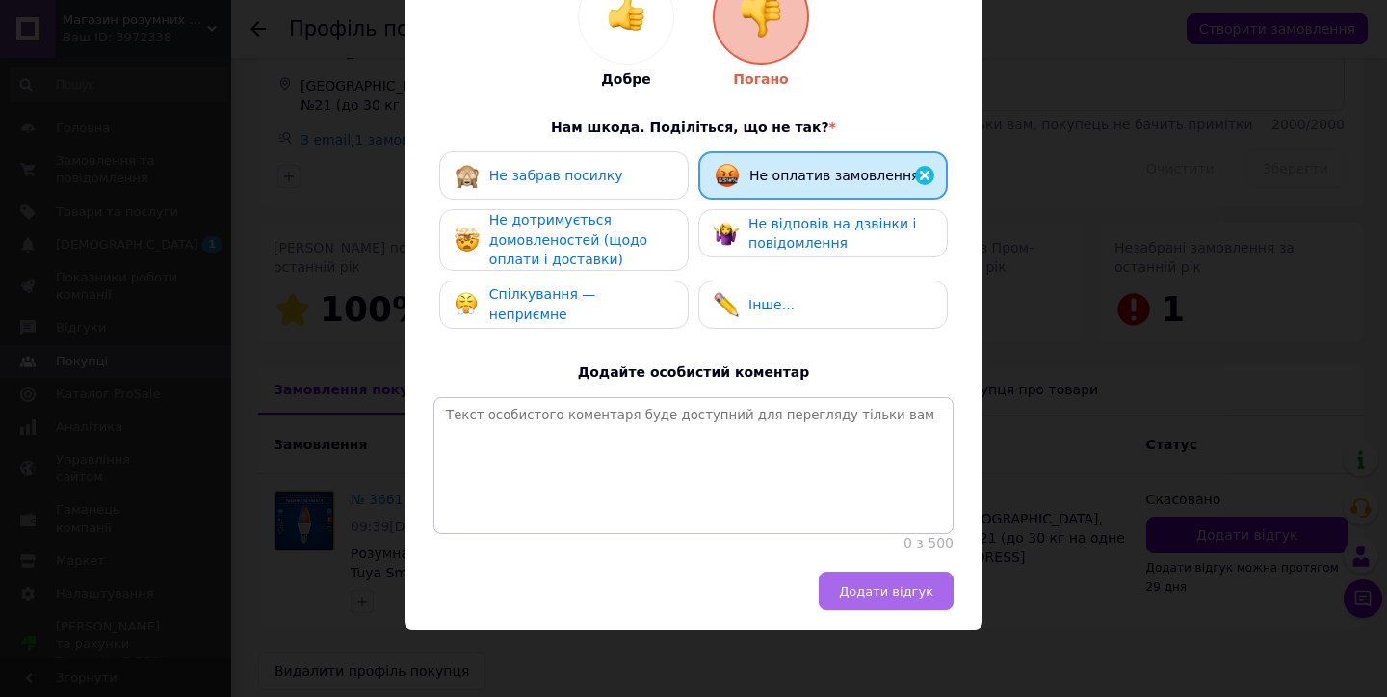
click at [861, 590] on span "Додати відгук" at bounding box center [886, 591] width 94 height 14
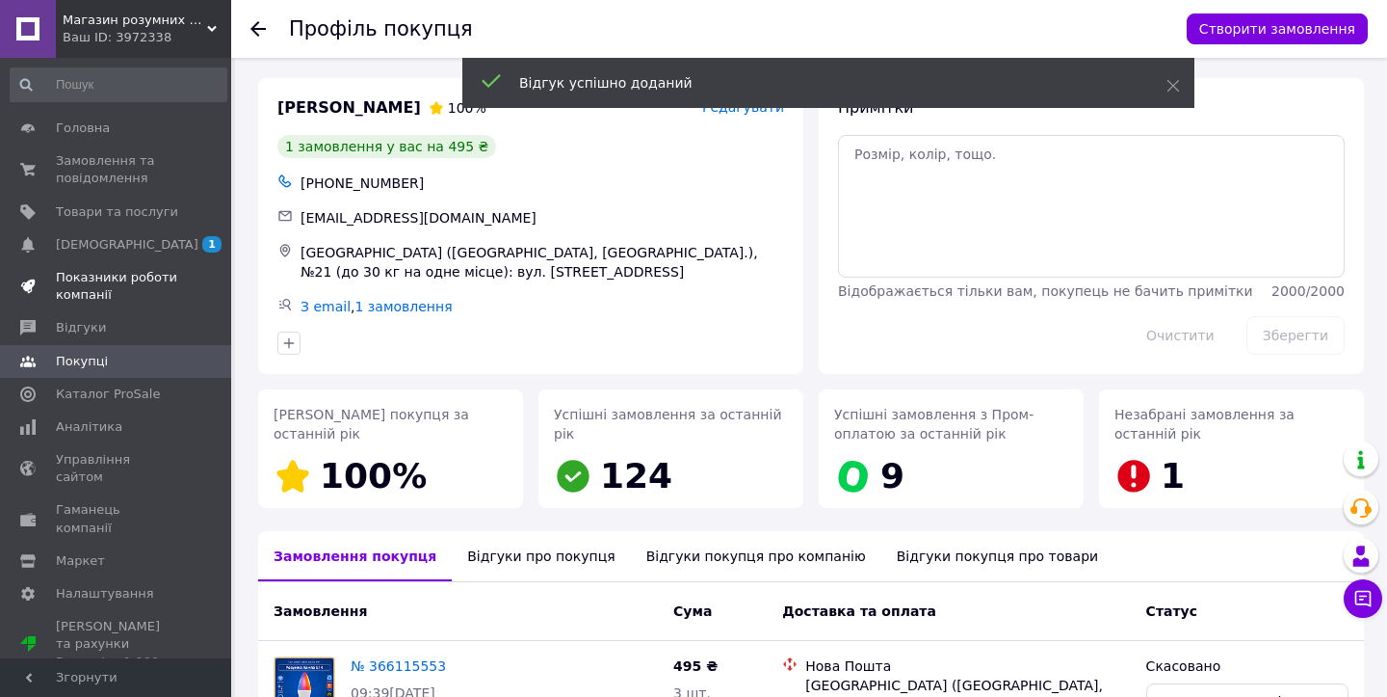
scroll to position [0, 0]
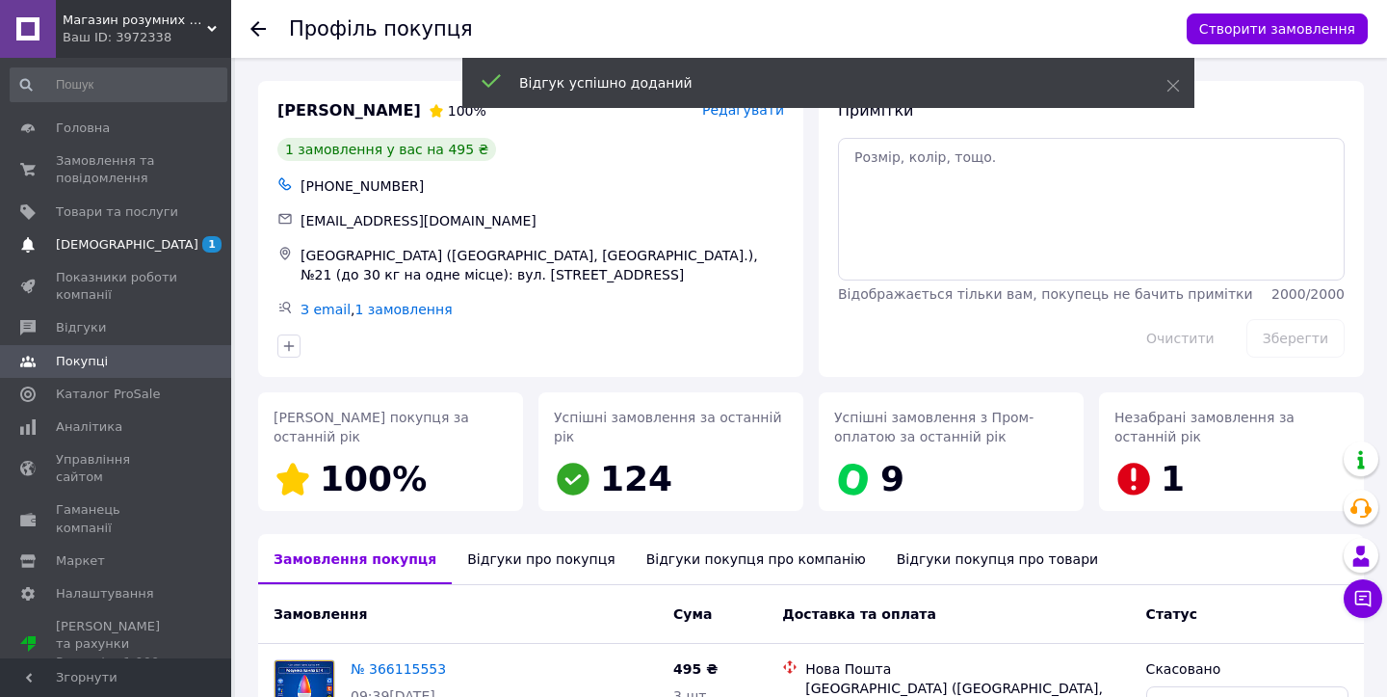
click at [101, 243] on span "[DEMOGRAPHIC_DATA]" at bounding box center [127, 244] width 143 height 17
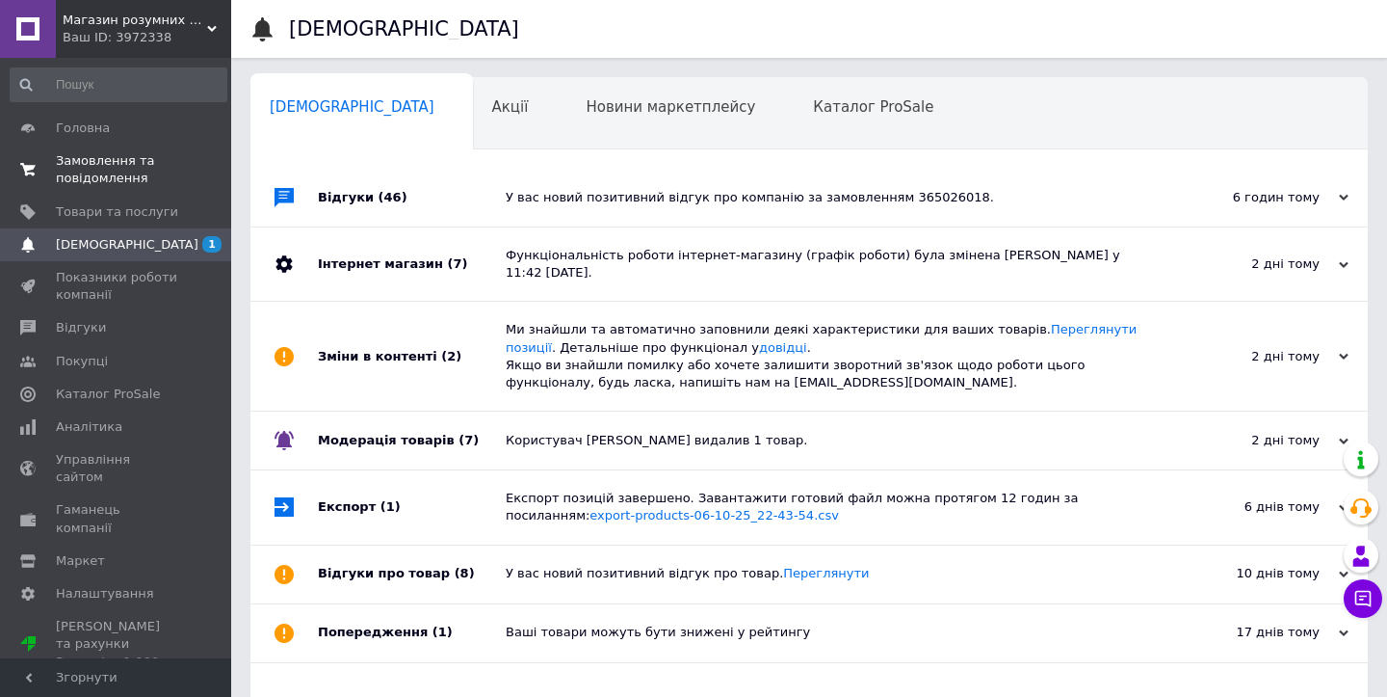
click at [109, 154] on span "Замовлення та повідомлення" at bounding box center [117, 169] width 122 height 35
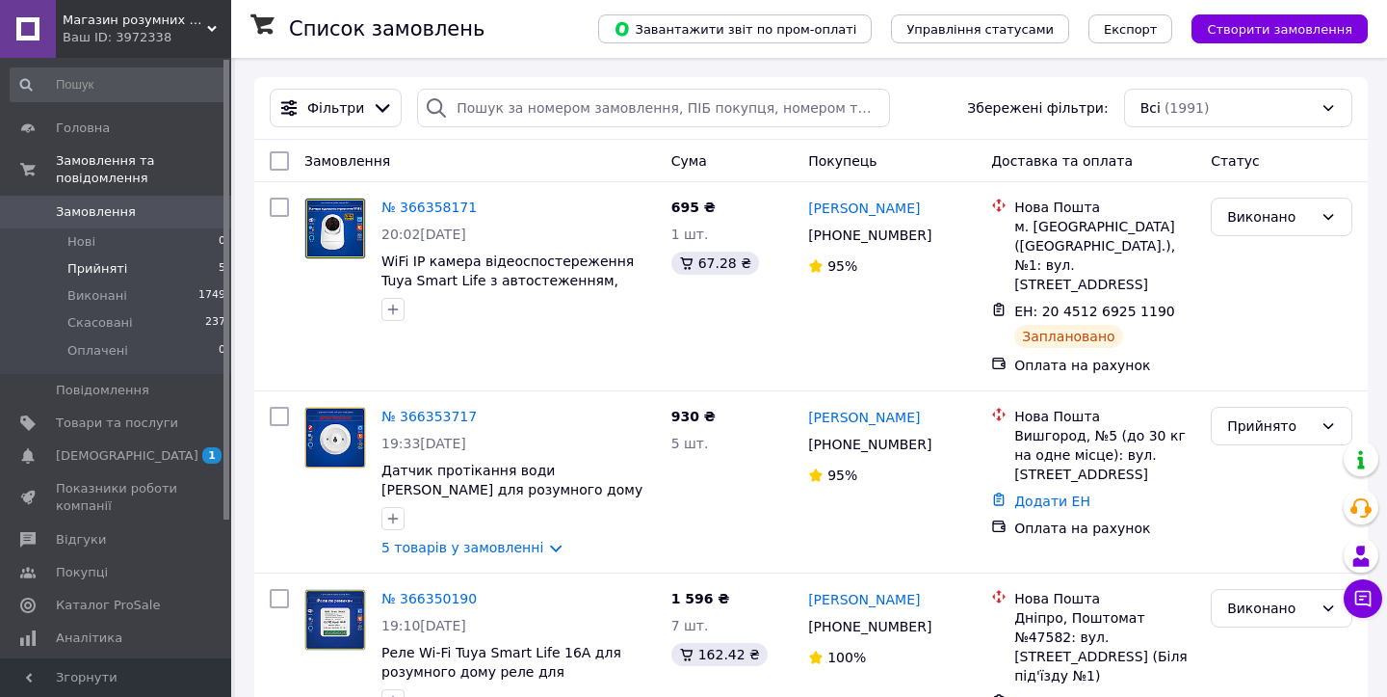
click at [118, 272] on span "Прийняті" at bounding box center [97, 268] width 60 height 17
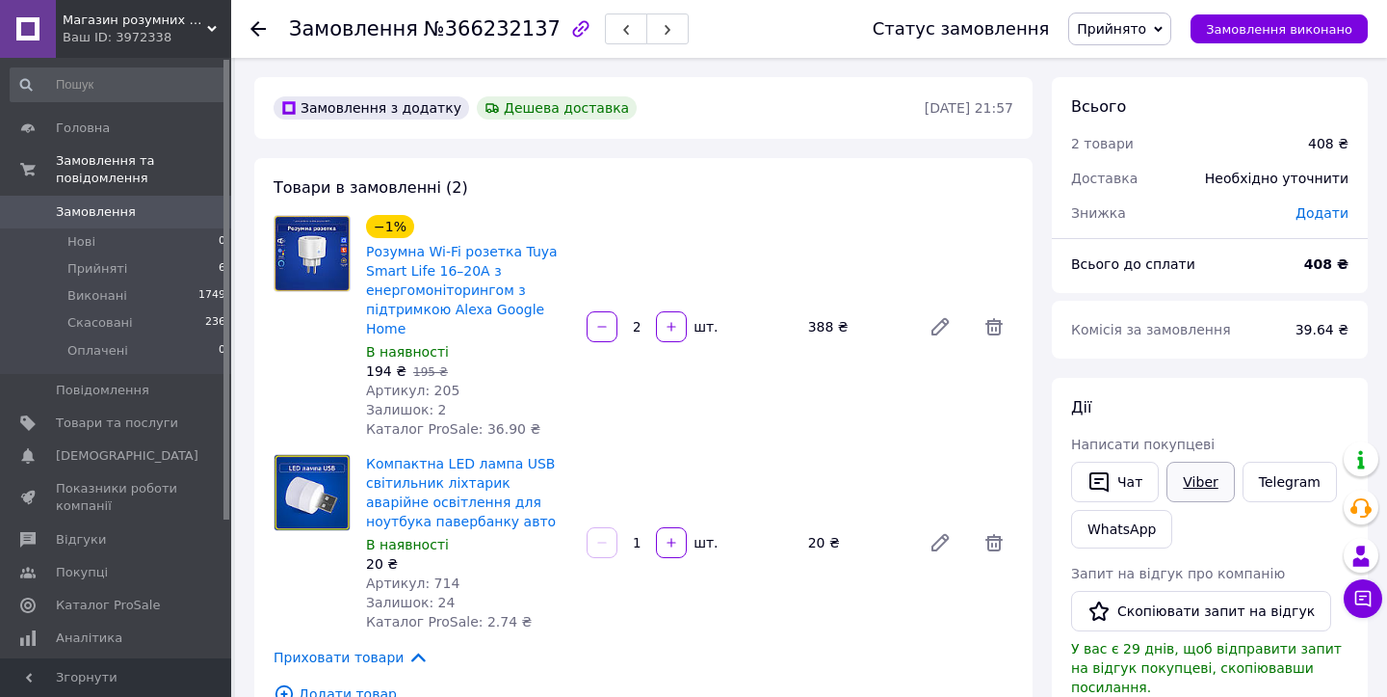
click at [1205, 482] on link "Viber" at bounding box center [1200, 482] width 67 height 40
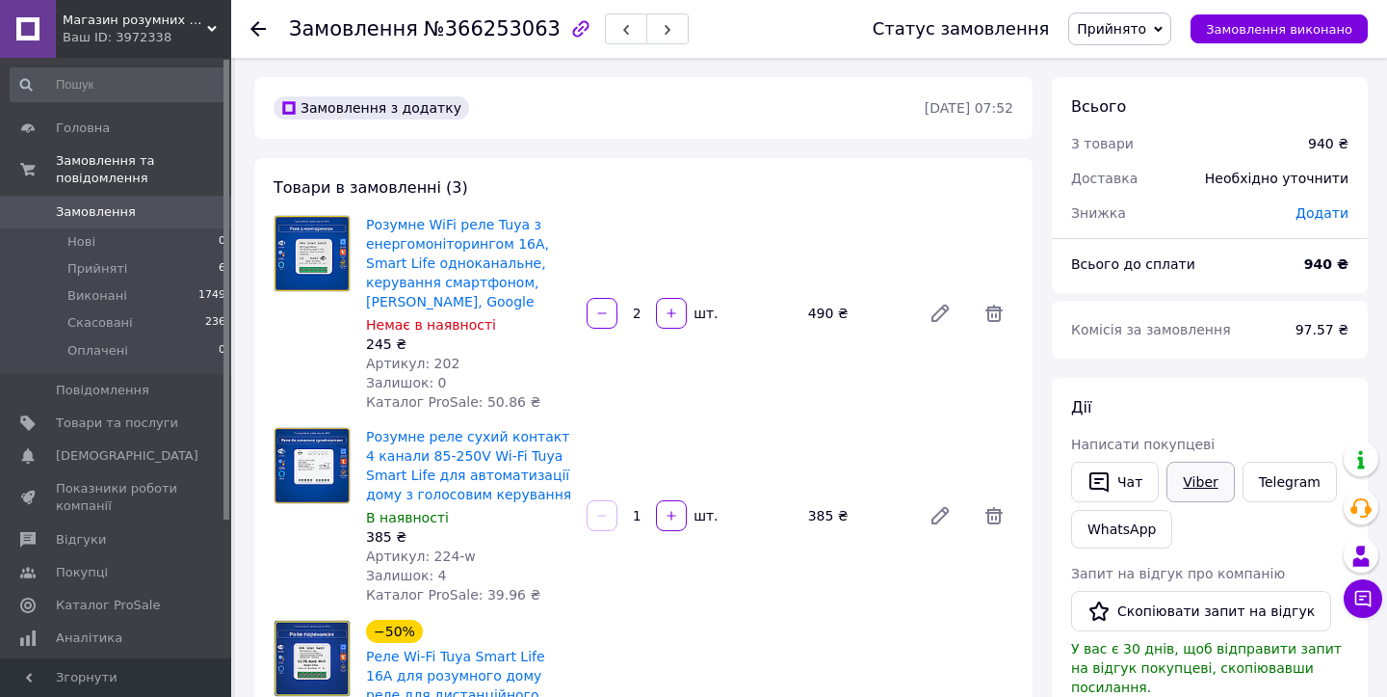
click at [1211, 475] on link "Viber" at bounding box center [1200, 482] width 67 height 40
click at [1137, 32] on span "Прийнято" at bounding box center [1111, 28] width 69 height 15
click at [1141, 102] on li "Скасовано" at bounding box center [1119, 96] width 101 height 29
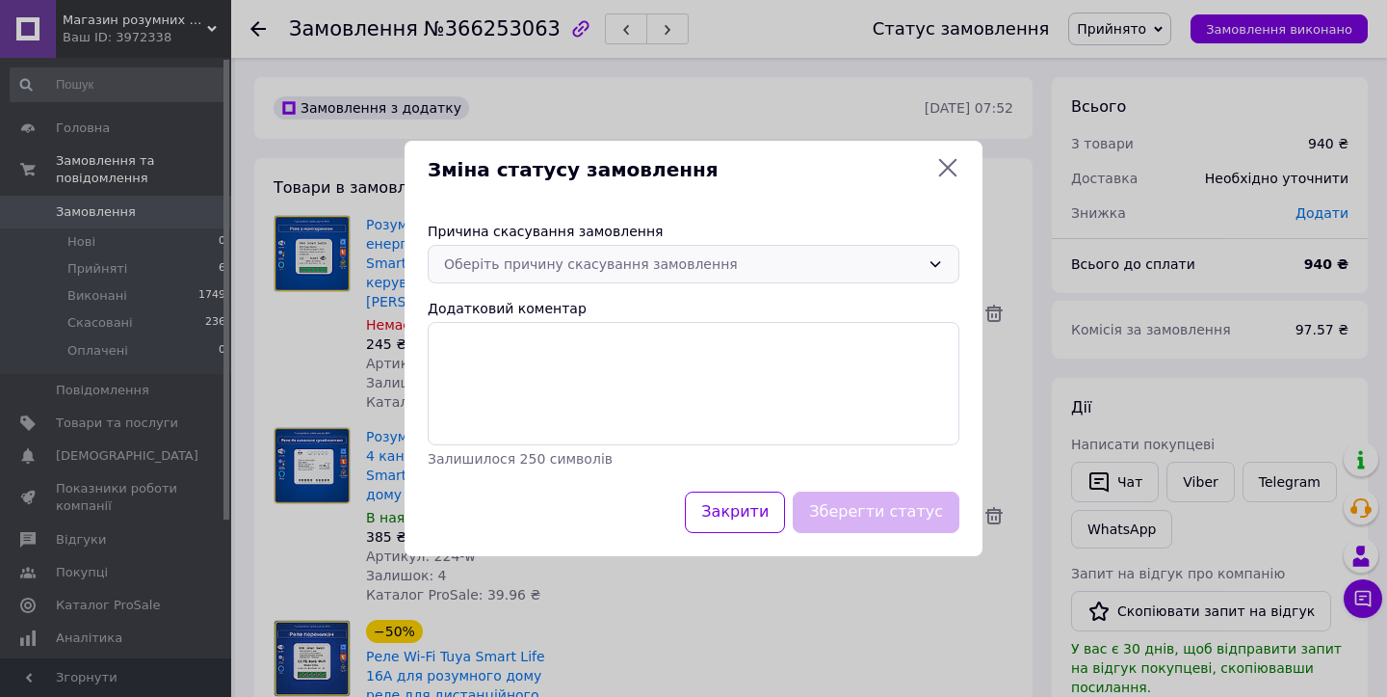
click at [662, 258] on div "Оберіть причину скасування замовлення" at bounding box center [682, 263] width 476 height 21
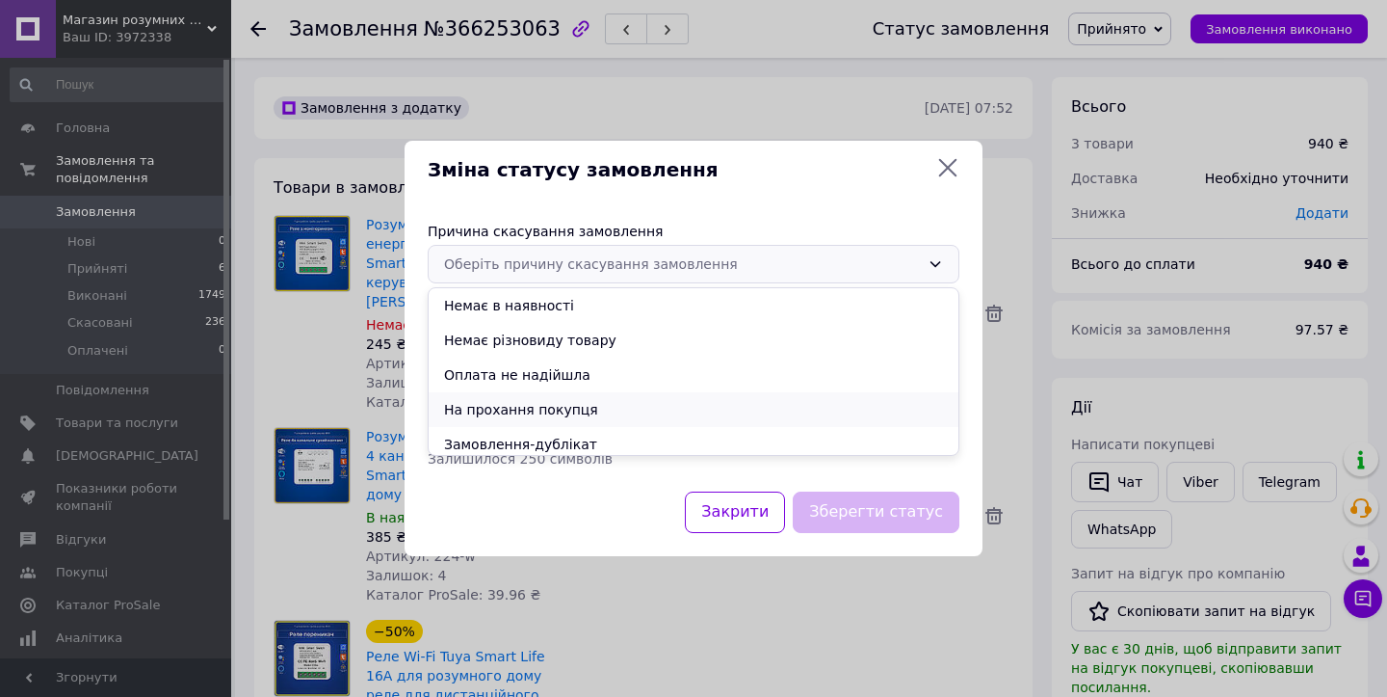
click at [560, 401] on li "На прохання покупця" at bounding box center [694, 409] width 530 height 35
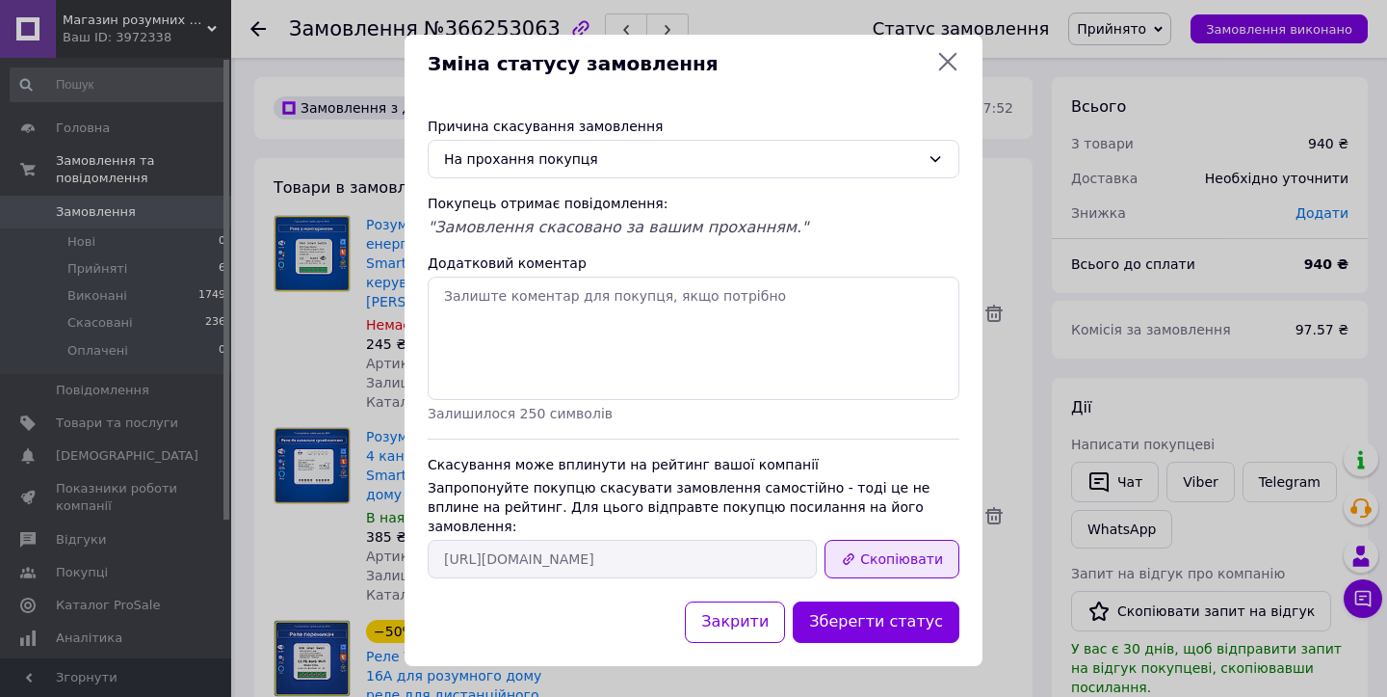
click at [867, 545] on button "Скопіювати" at bounding box center [892, 559] width 135 height 39
click at [957, 71] on icon at bounding box center [948, 61] width 23 height 23
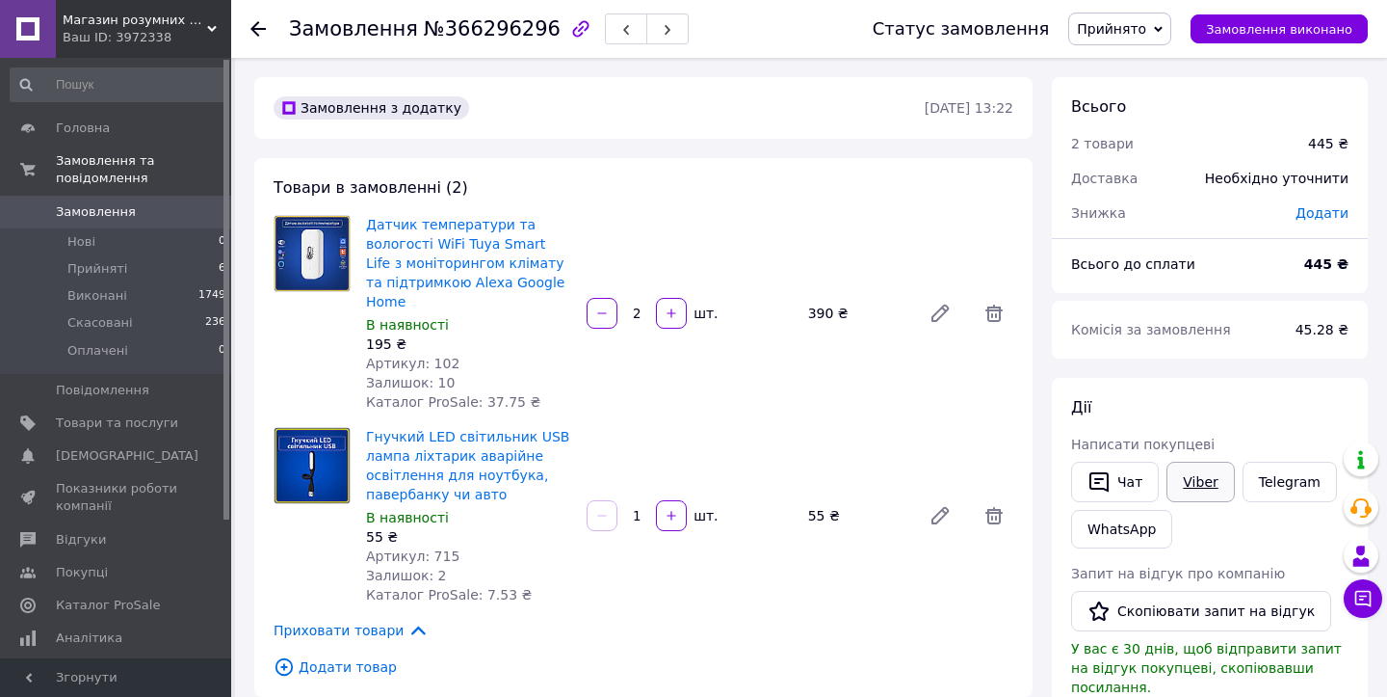
click at [1202, 484] on link "Viber" at bounding box center [1200, 482] width 67 height 40
click at [1296, 481] on link "Telegram" at bounding box center [1290, 482] width 94 height 40
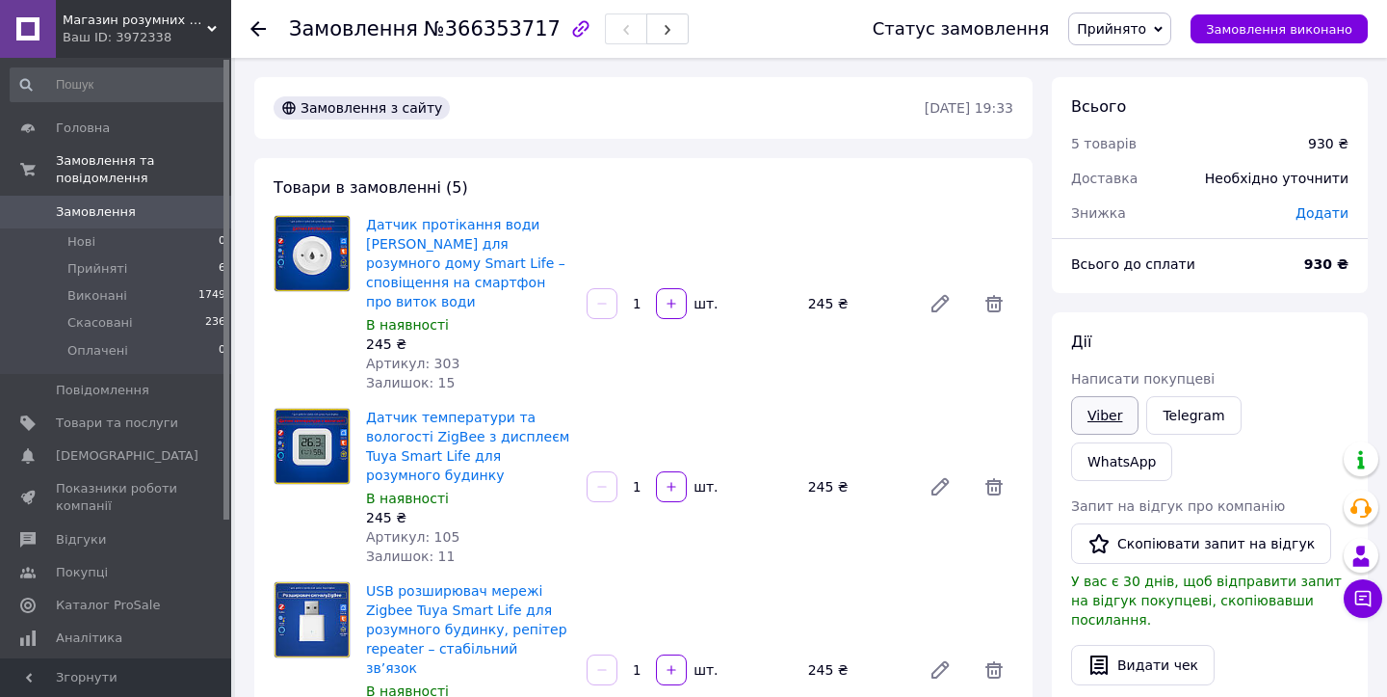
click at [1108, 421] on link "Viber" at bounding box center [1104, 415] width 67 height 39
click at [1112, 413] on link "Viber" at bounding box center [1104, 415] width 67 height 39
click at [1180, 415] on link "Telegram" at bounding box center [1194, 415] width 94 height 39
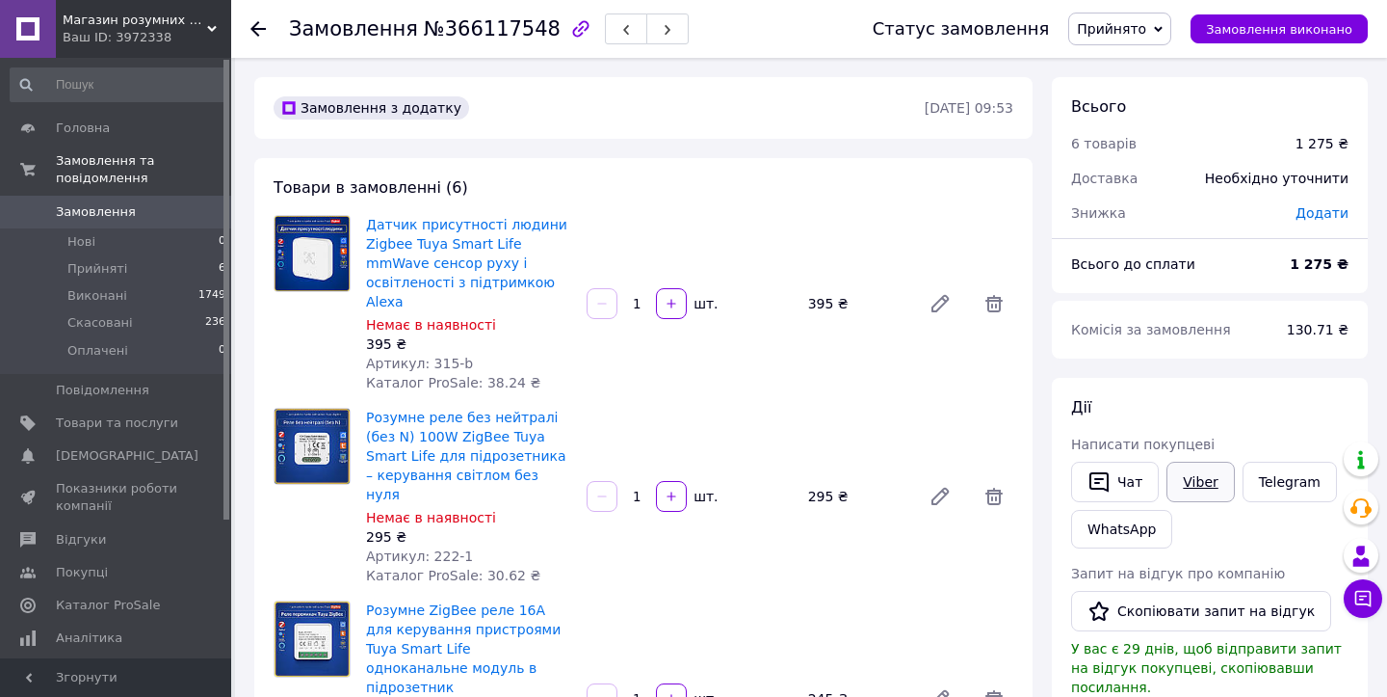
click at [1203, 483] on link "Viber" at bounding box center [1200, 482] width 67 height 40
click at [1280, 482] on link "Telegram" at bounding box center [1290, 482] width 94 height 40
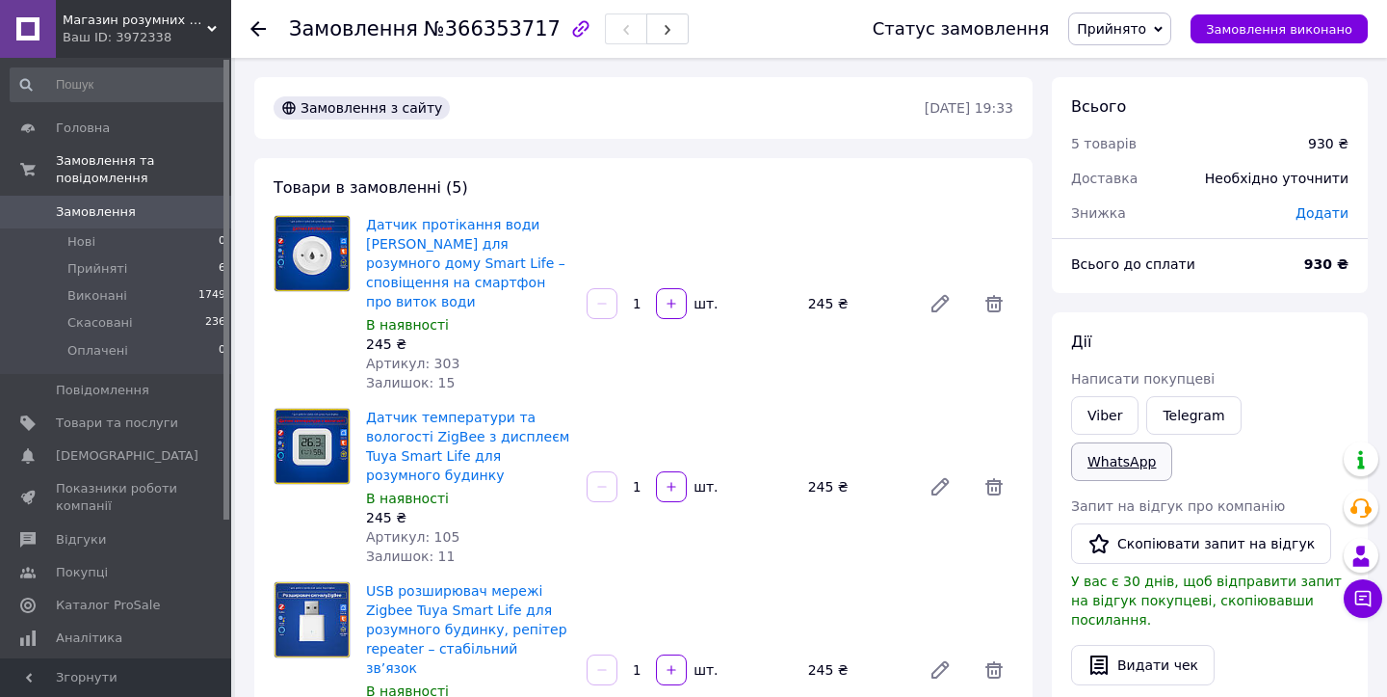
click at [1173, 442] on link "WhatsApp" at bounding box center [1121, 461] width 101 height 39
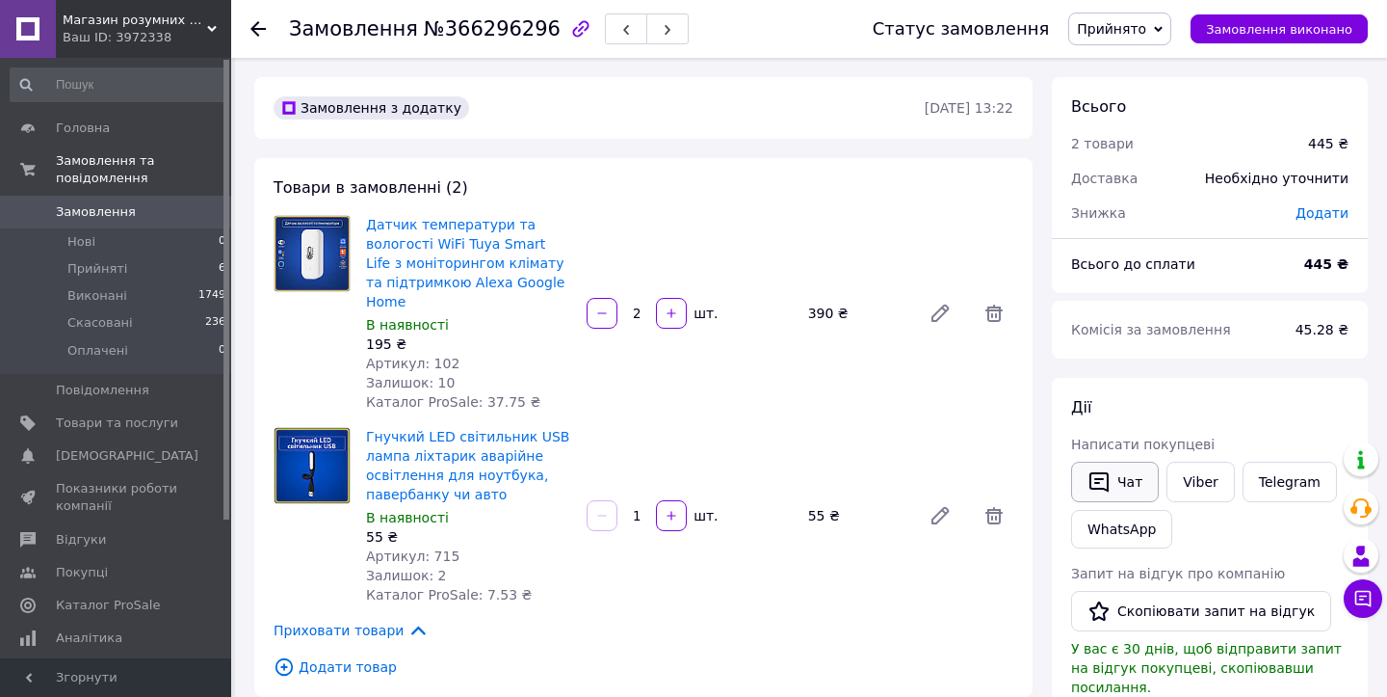
click at [1114, 480] on button "Чат" at bounding box center [1115, 482] width 88 height 40
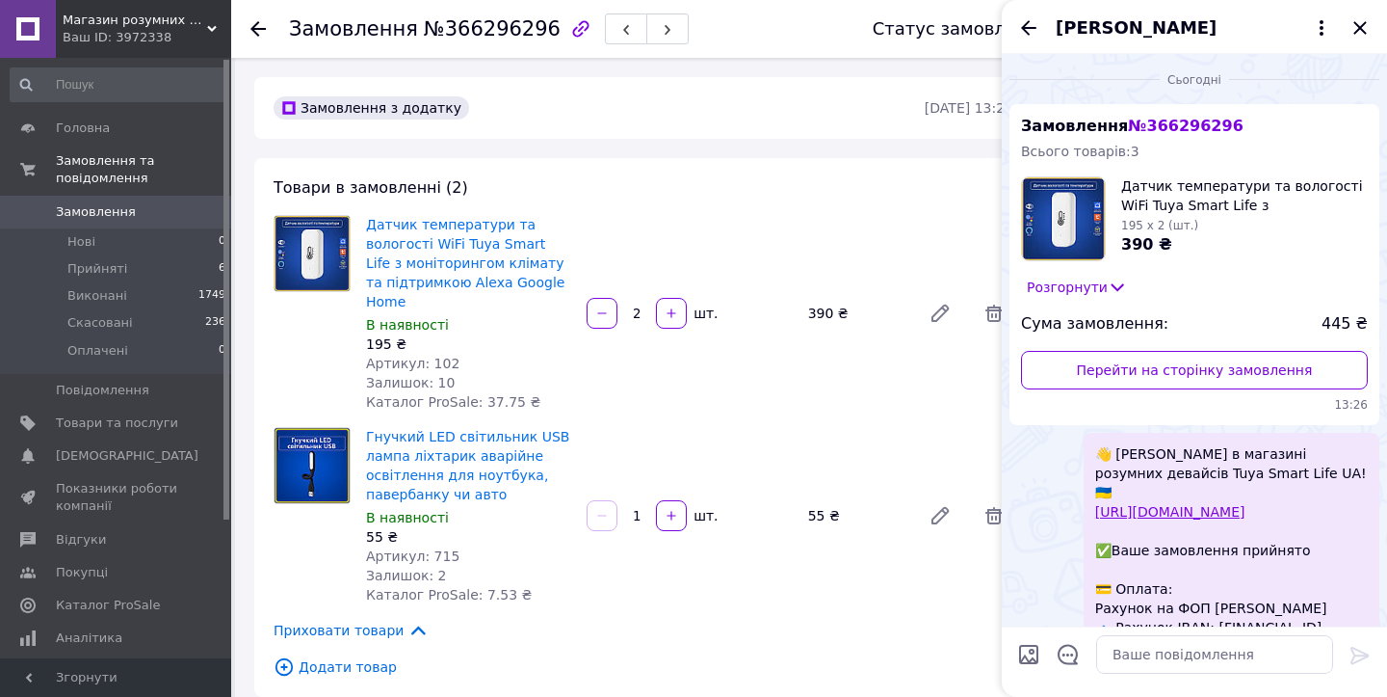
scroll to position [648, 0]
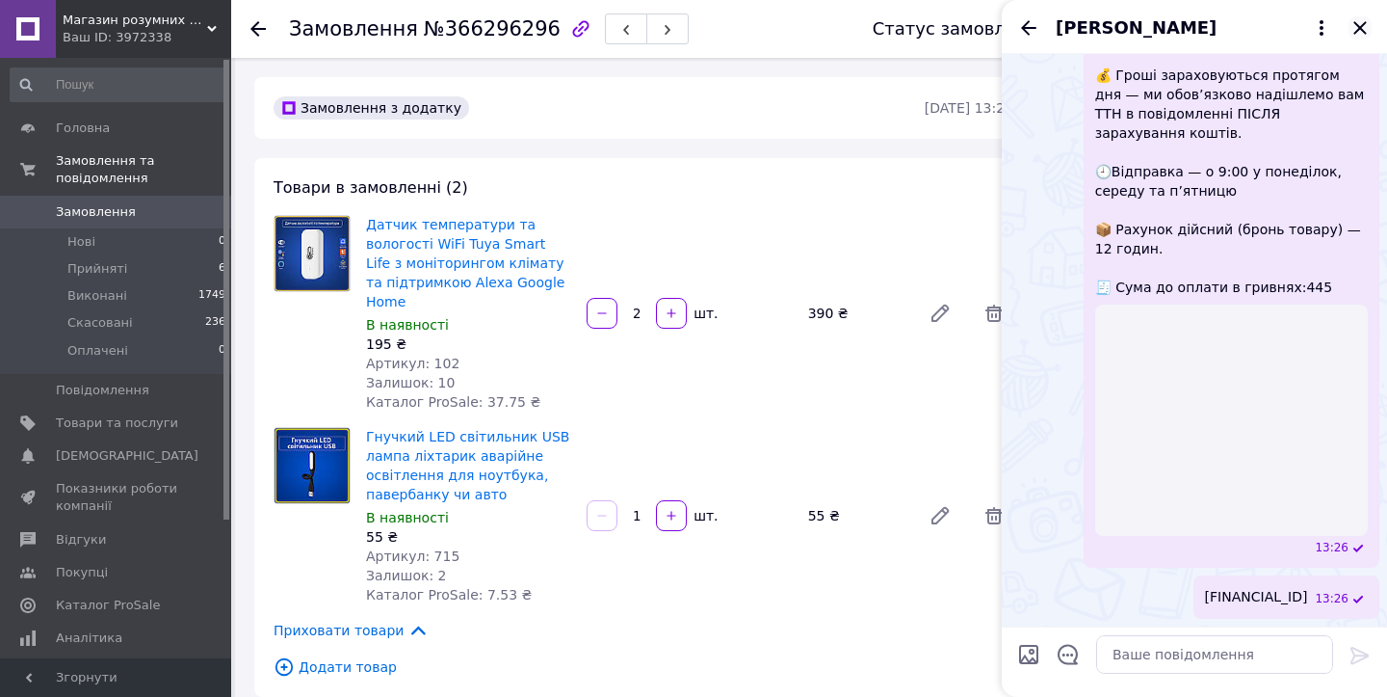
click at [1360, 35] on icon "Закрити" at bounding box center [1360, 27] width 23 height 23
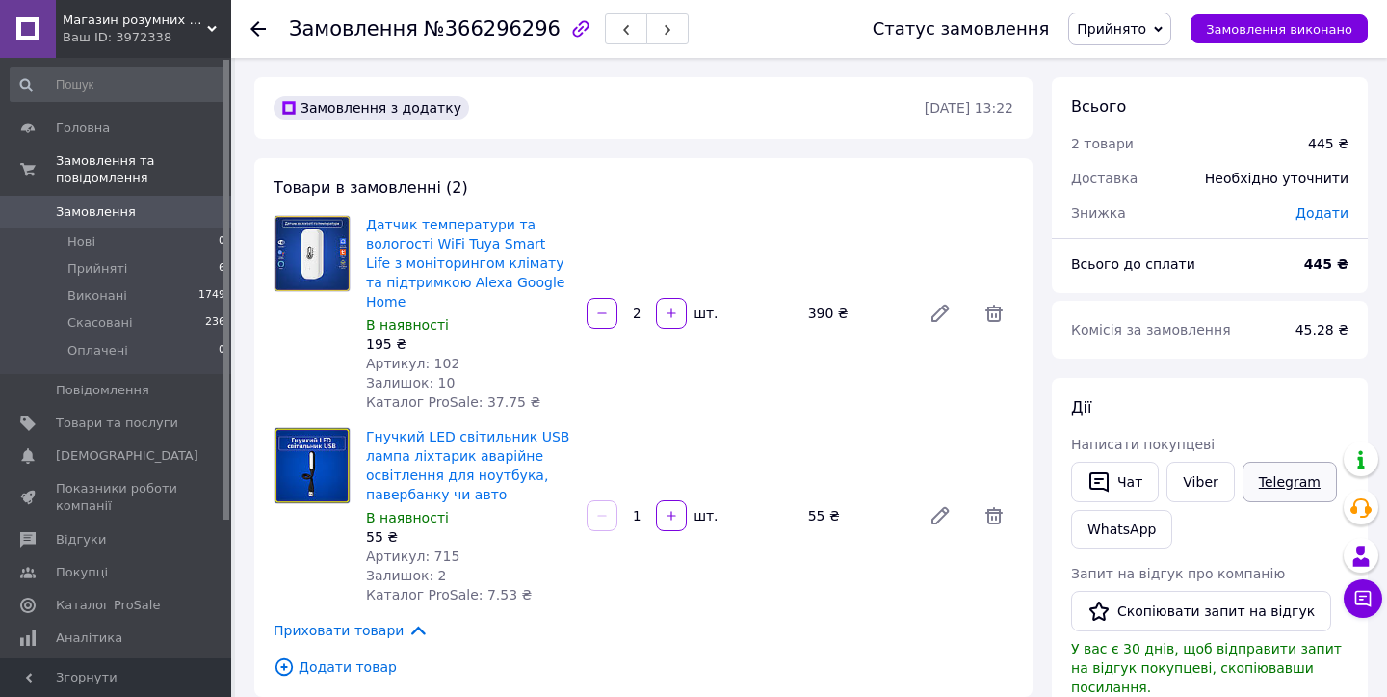
click at [1276, 477] on link "Telegram" at bounding box center [1290, 482] width 94 height 40
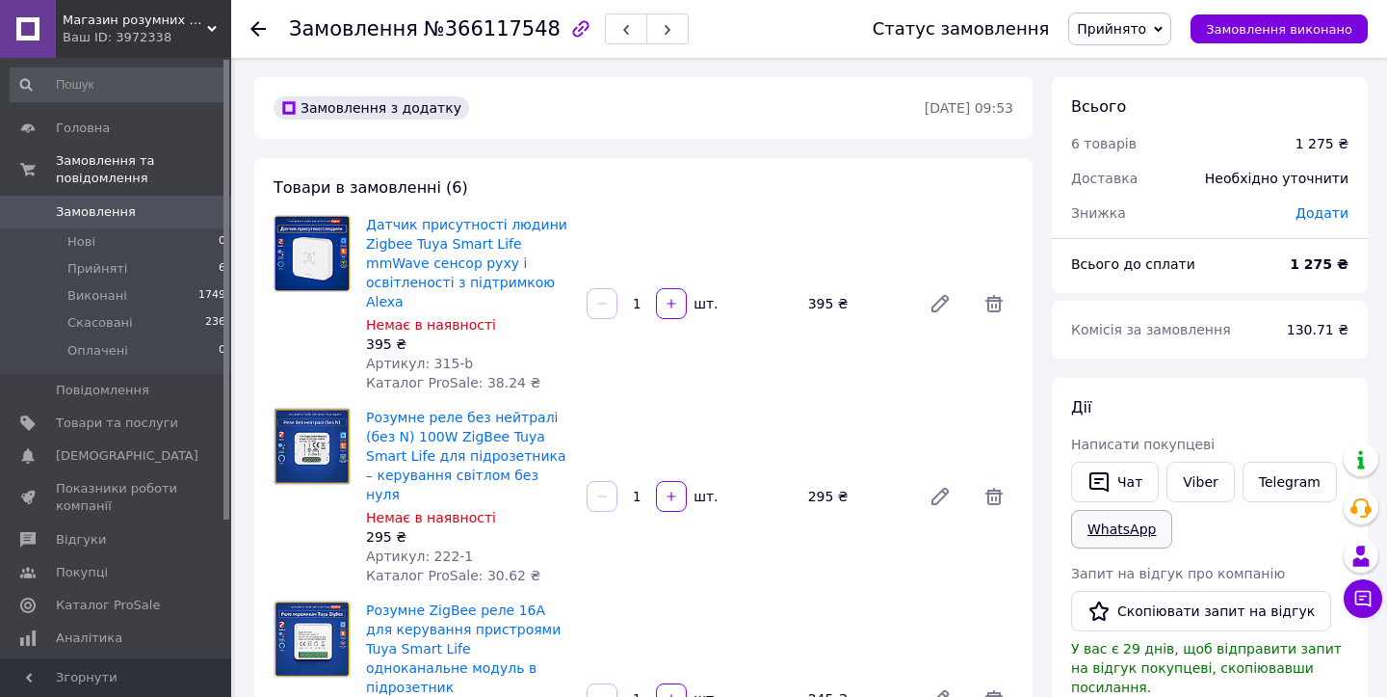
click at [1122, 530] on link "WhatsApp" at bounding box center [1121, 529] width 101 height 39
click at [1121, 481] on button "Чат" at bounding box center [1115, 482] width 88 height 40
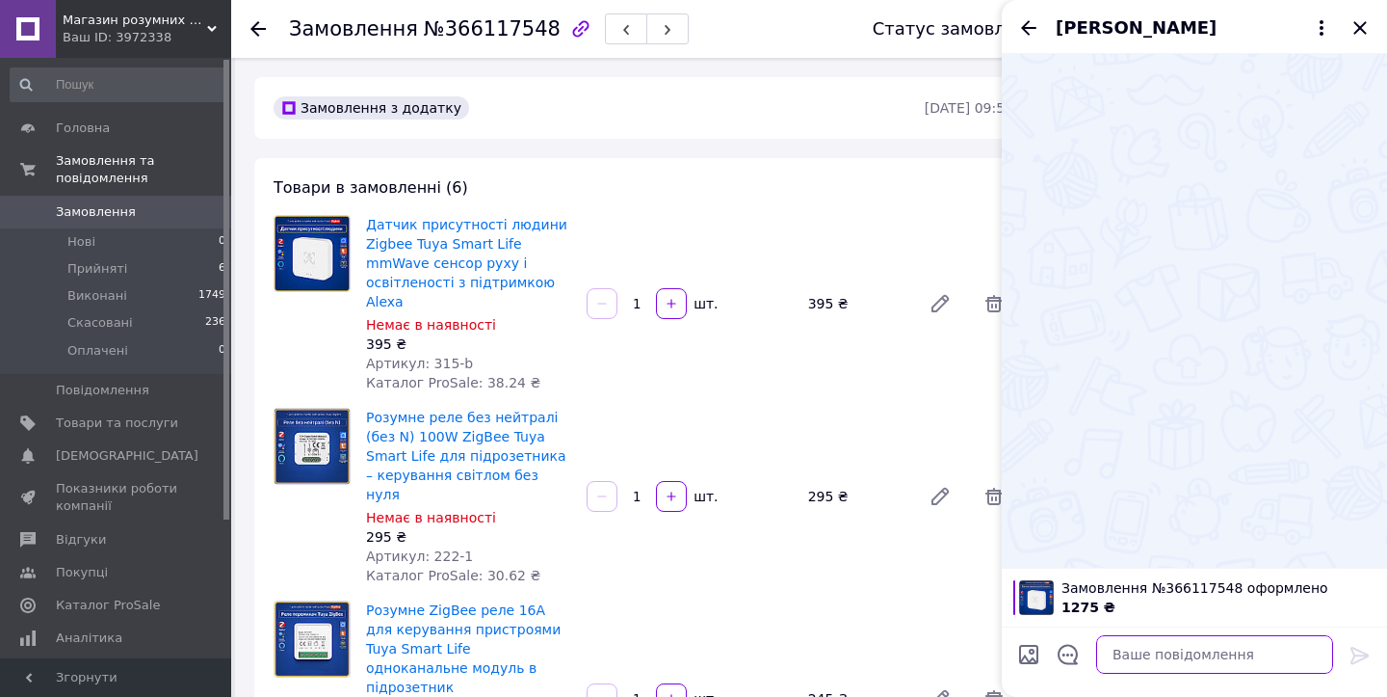
click at [1134, 660] on textarea at bounding box center [1214, 654] width 237 height 39
paste textarea "👋 [PERSON_NAME] в магазині розумних девайсів Tuya Smart Life UA! 🇺🇦 [URL][DOMAI…"
type textarea "👋 [PERSON_NAME] в магазині розумних девайсів Tuya Smart Life UA! 🇺🇦 [URL][DOMAI…"
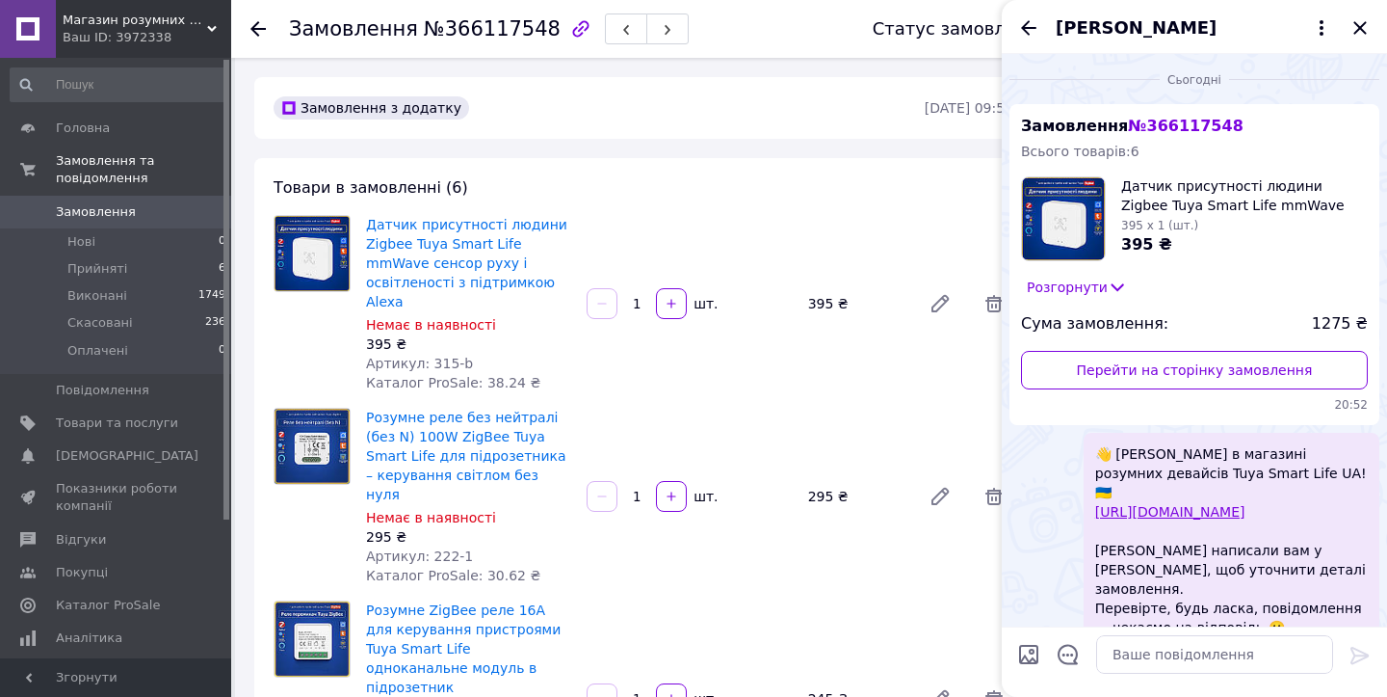
drag, startPoint x: 1359, startPoint y: 24, endPoint x: 1349, endPoint y: 29, distance: 10.8
click at [1359, 24] on icon "Закрити" at bounding box center [1360, 27] width 23 height 23
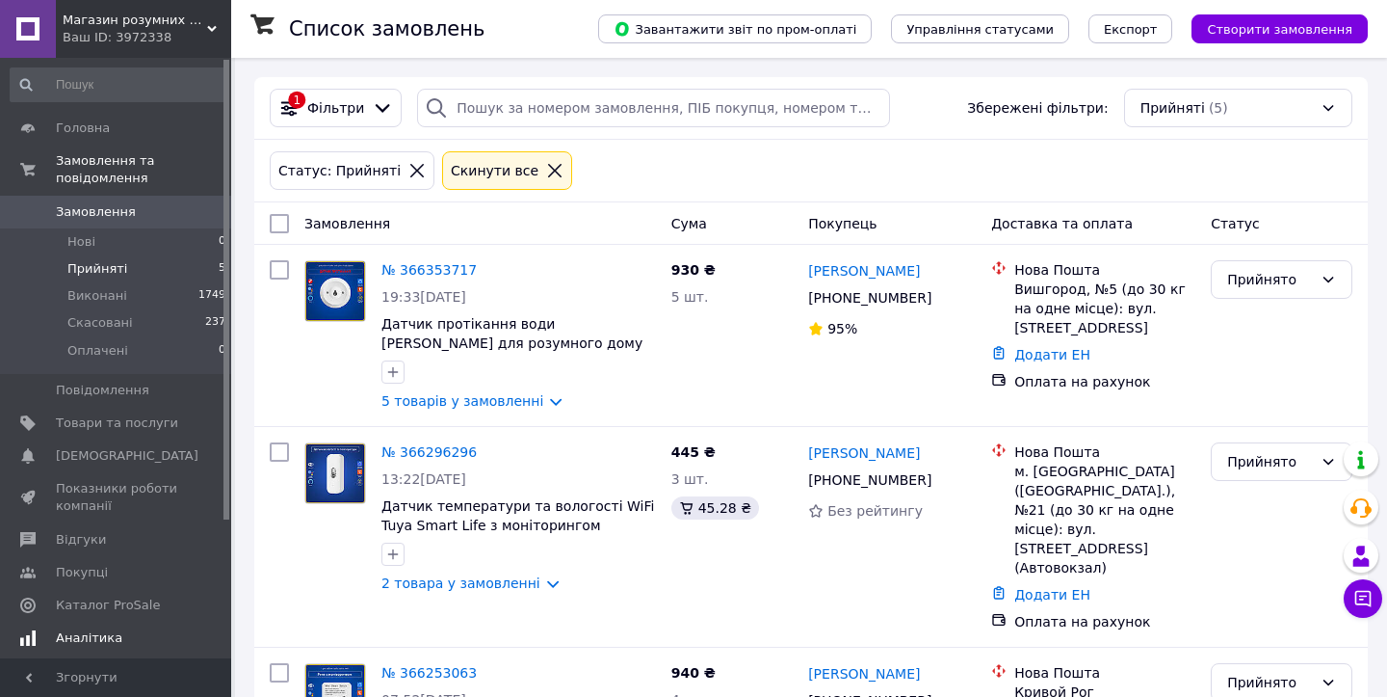
click at [82, 632] on span "Аналітика" at bounding box center [89, 637] width 66 height 17
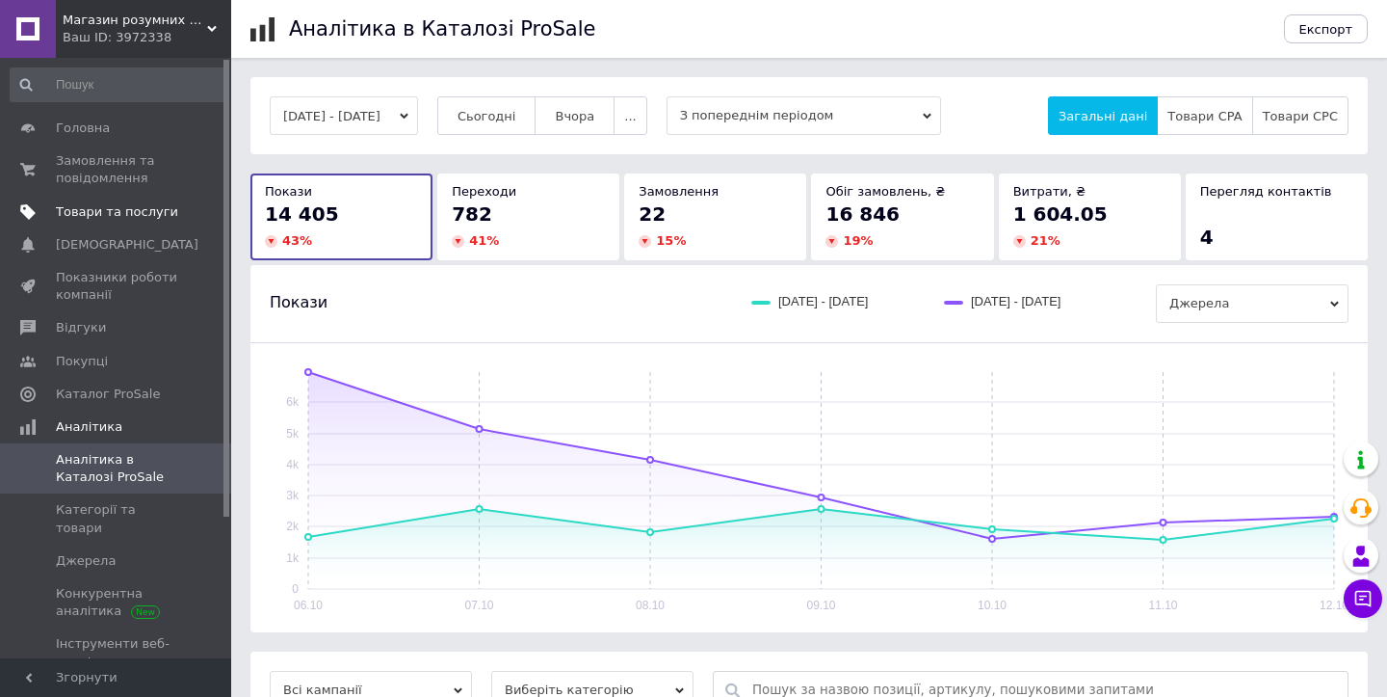
click at [101, 208] on span "Товари та послуги" at bounding box center [117, 211] width 122 height 17
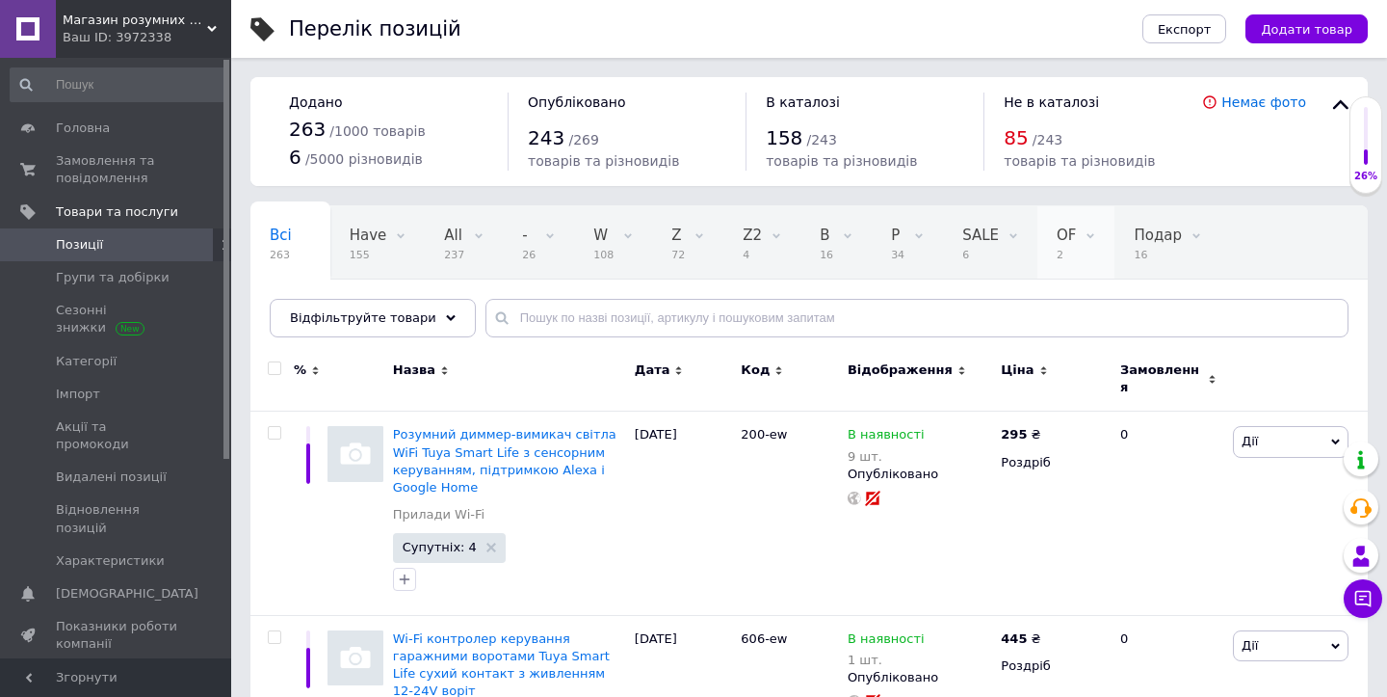
click at [1073, 251] on div "OF 2" at bounding box center [1076, 242] width 77 height 73
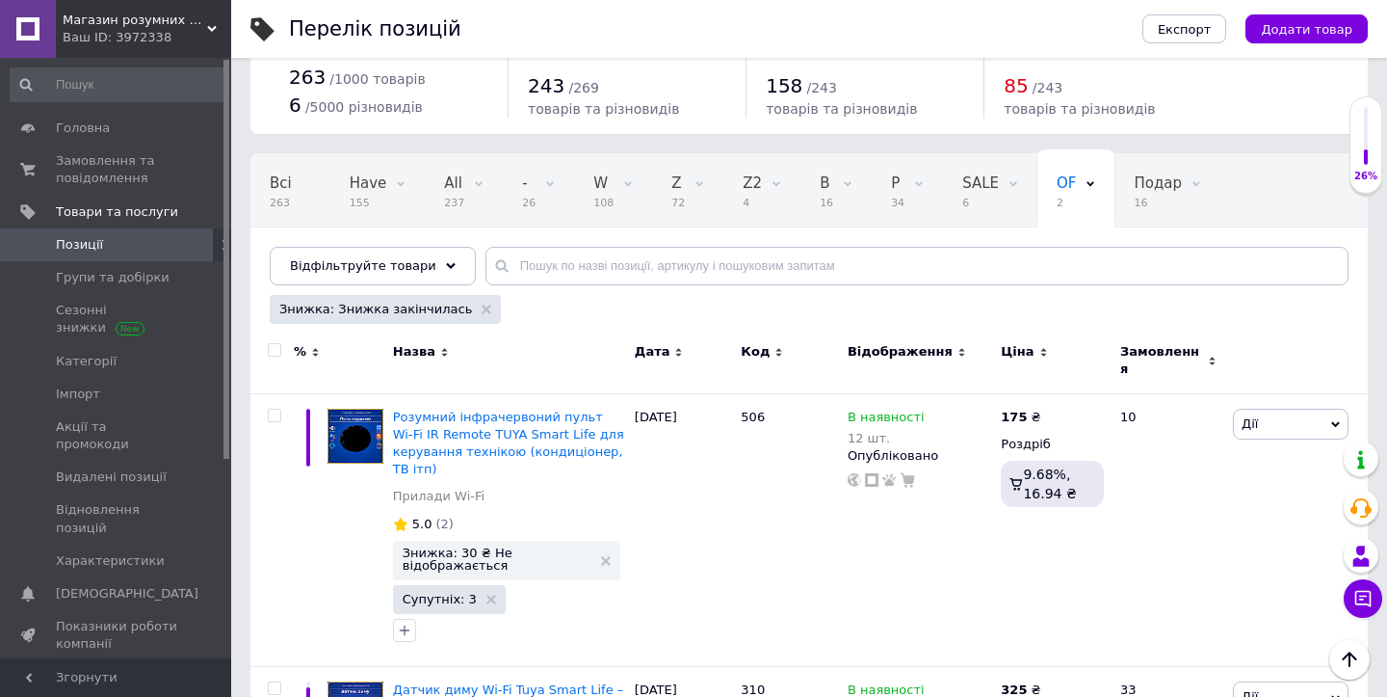
scroll to position [45, 0]
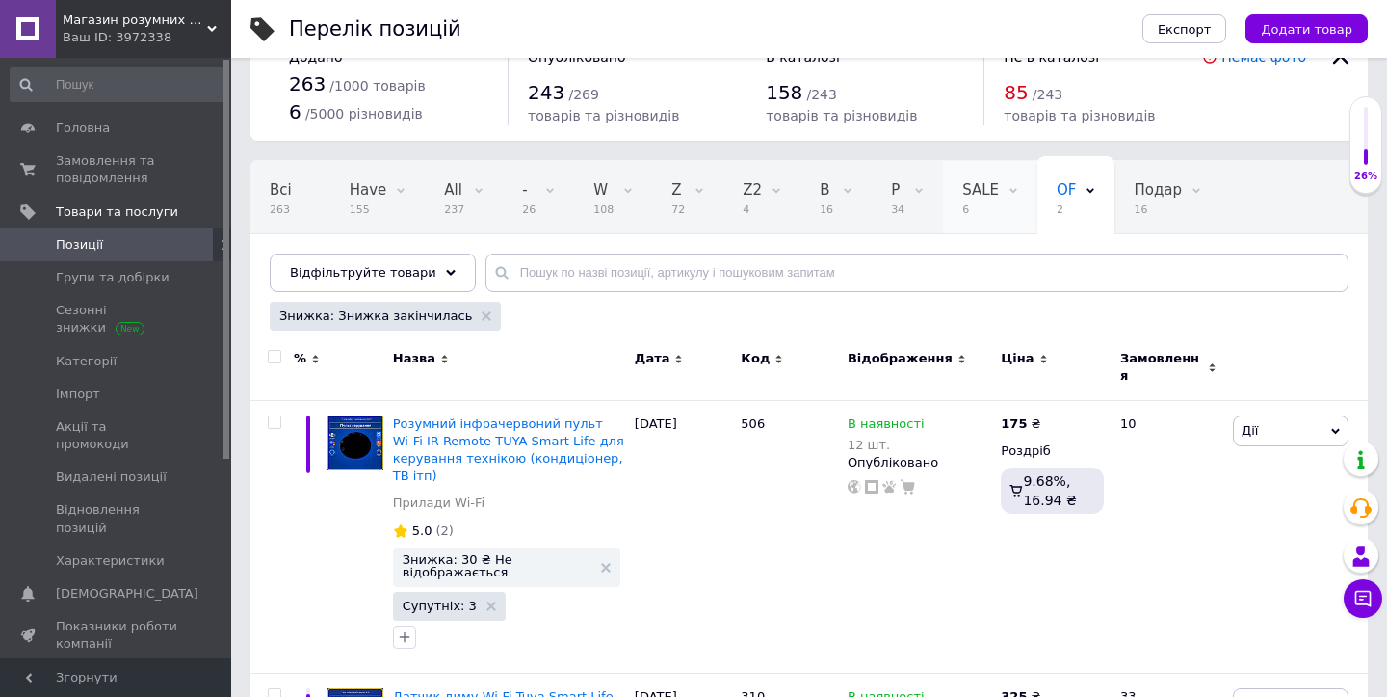
click at [966, 200] on div "SALE 6" at bounding box center [990, 197] width 94 height 73
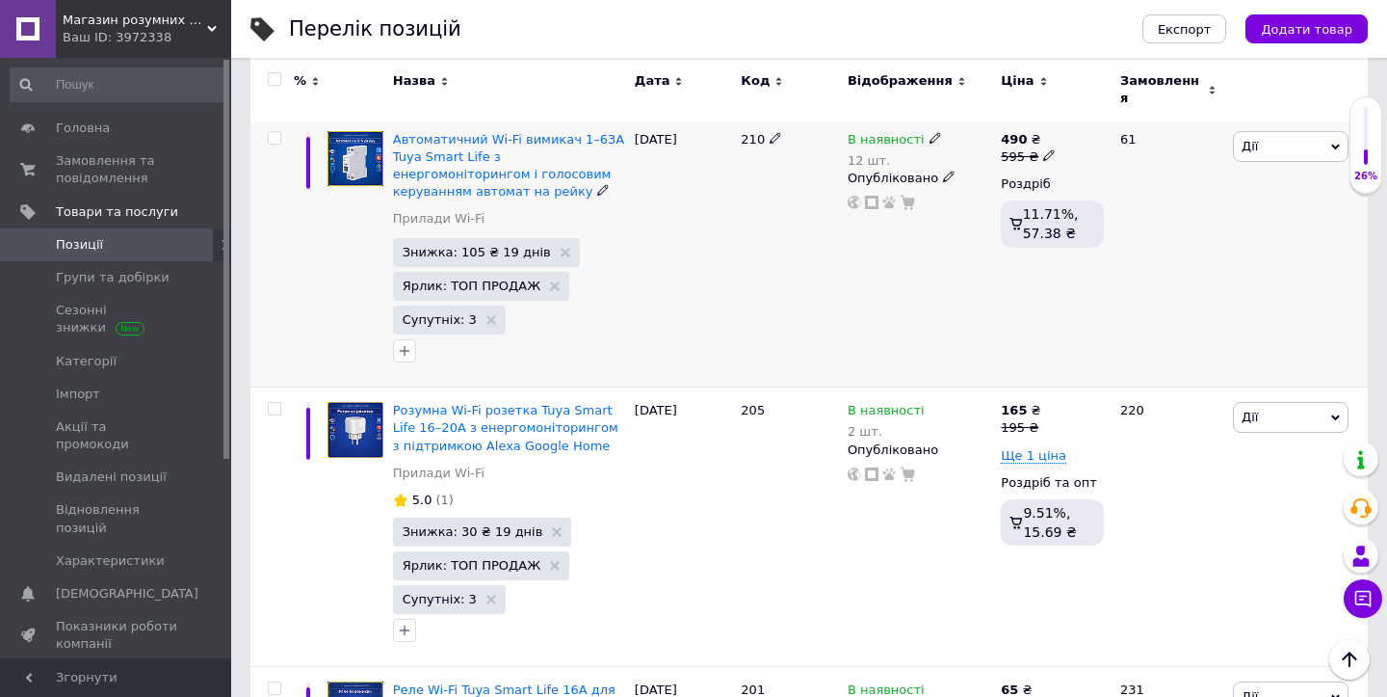
scroll to position [1079, 0]
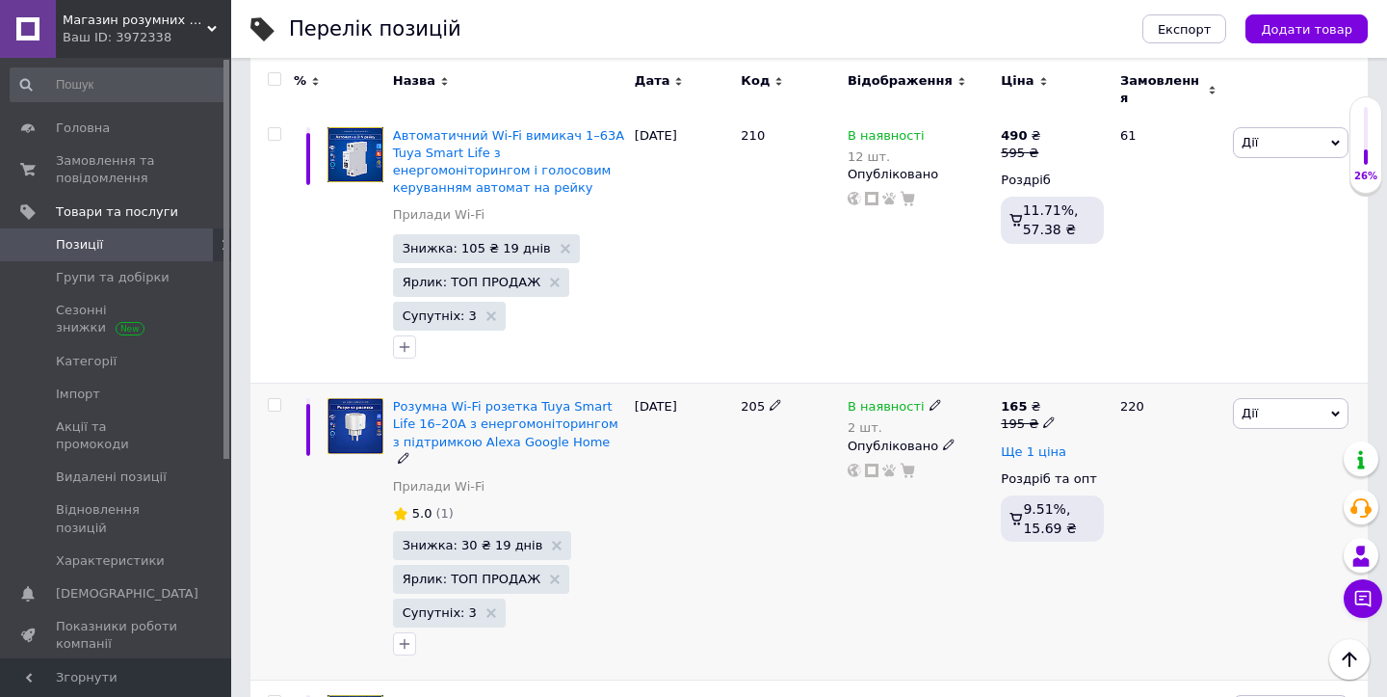
click at [1023, 444] on span "Ще 1 ціна" at bounding box center [1034, 451] width 66 height 15
click at [885, 481] on div "В наявності 2 шт. Опубліковано" at bounding box center [919, 531] width 153 height 297
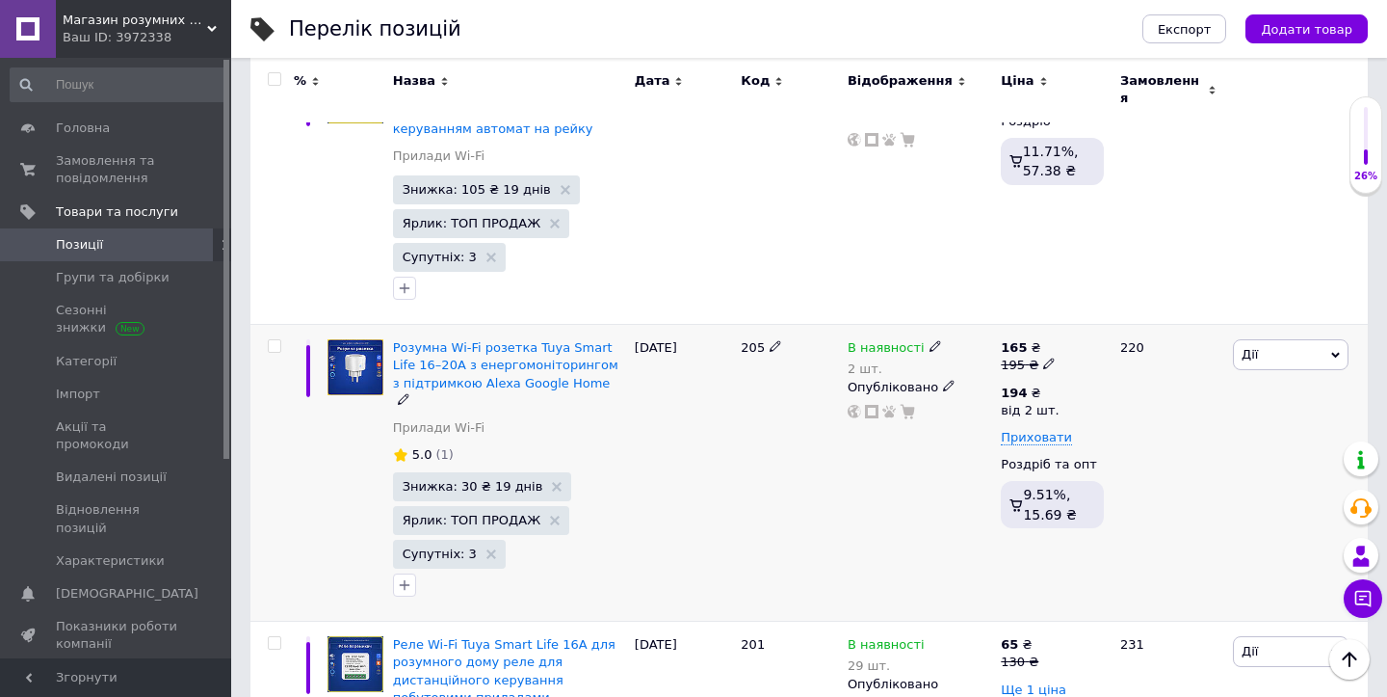
scroll to position [1238, 0]
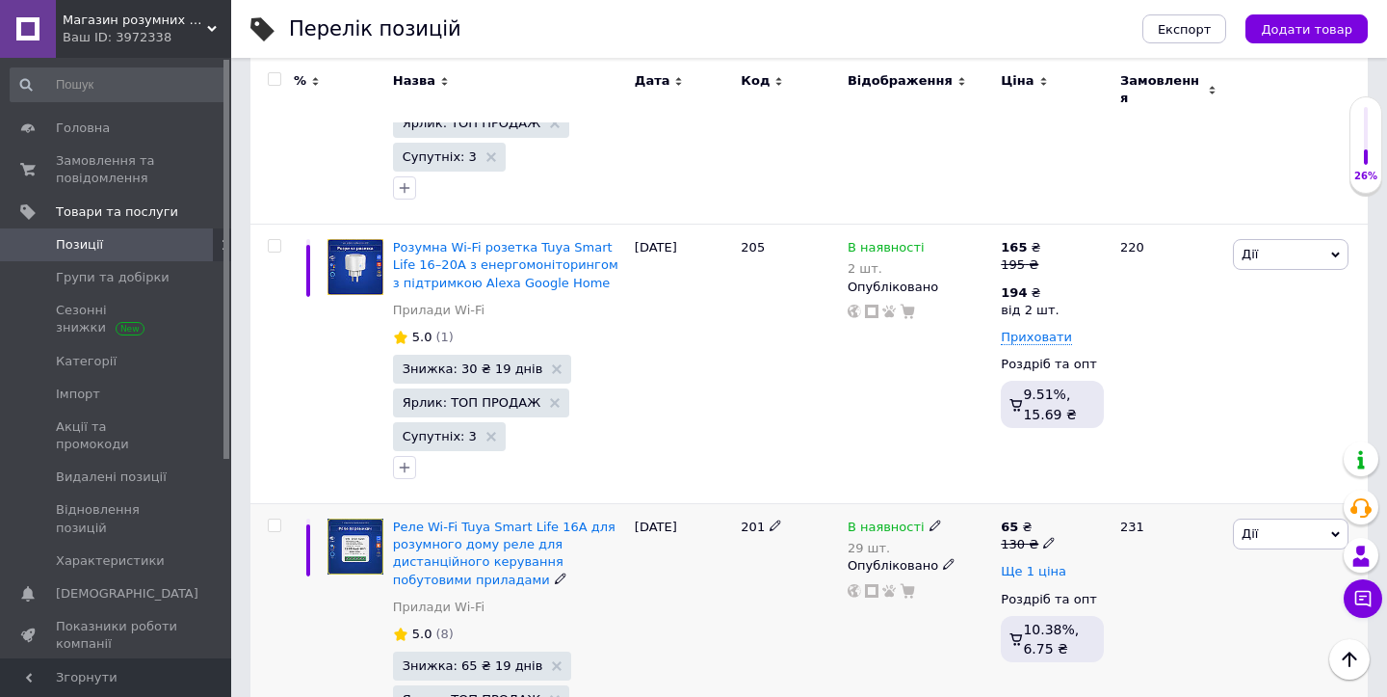
click at [1046, 564] on span "Ще 1 ціна" at bounding box center [1034, 571] width 66 height 15
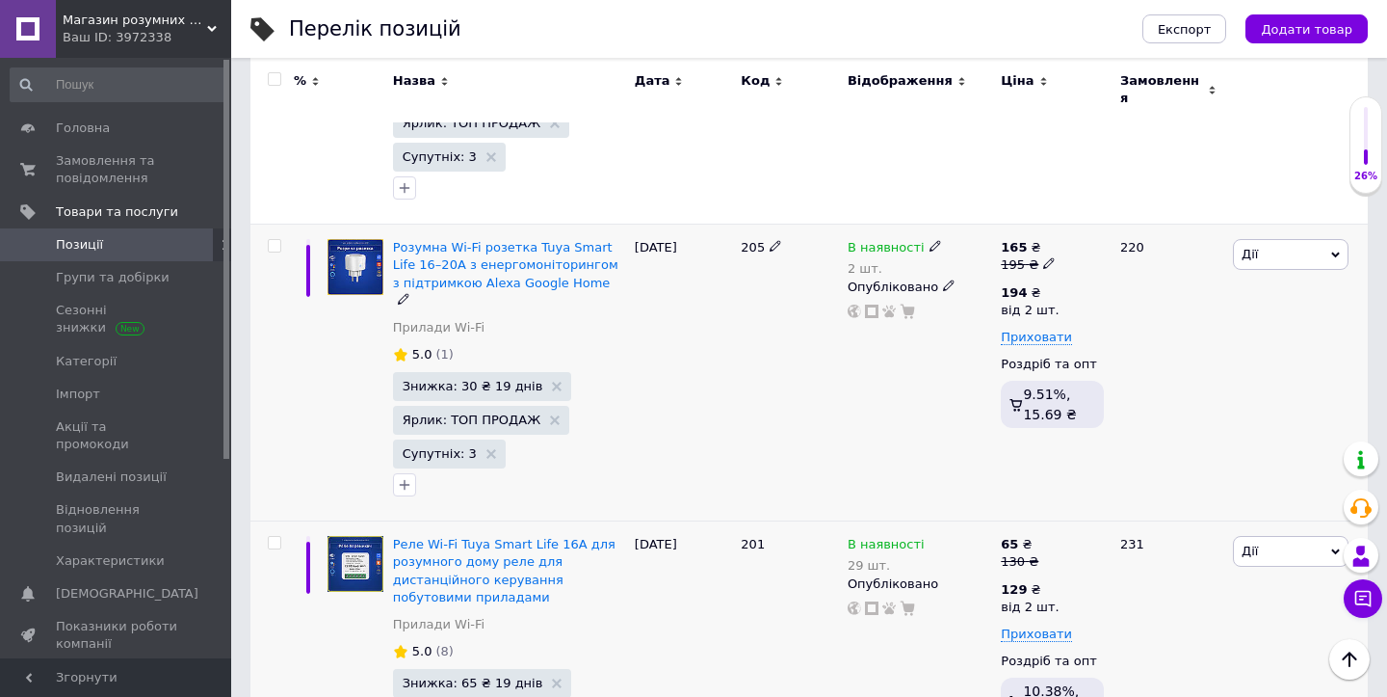
click at [806, 387] on div "205" at bounding box center [789, 372] width 107 height 297
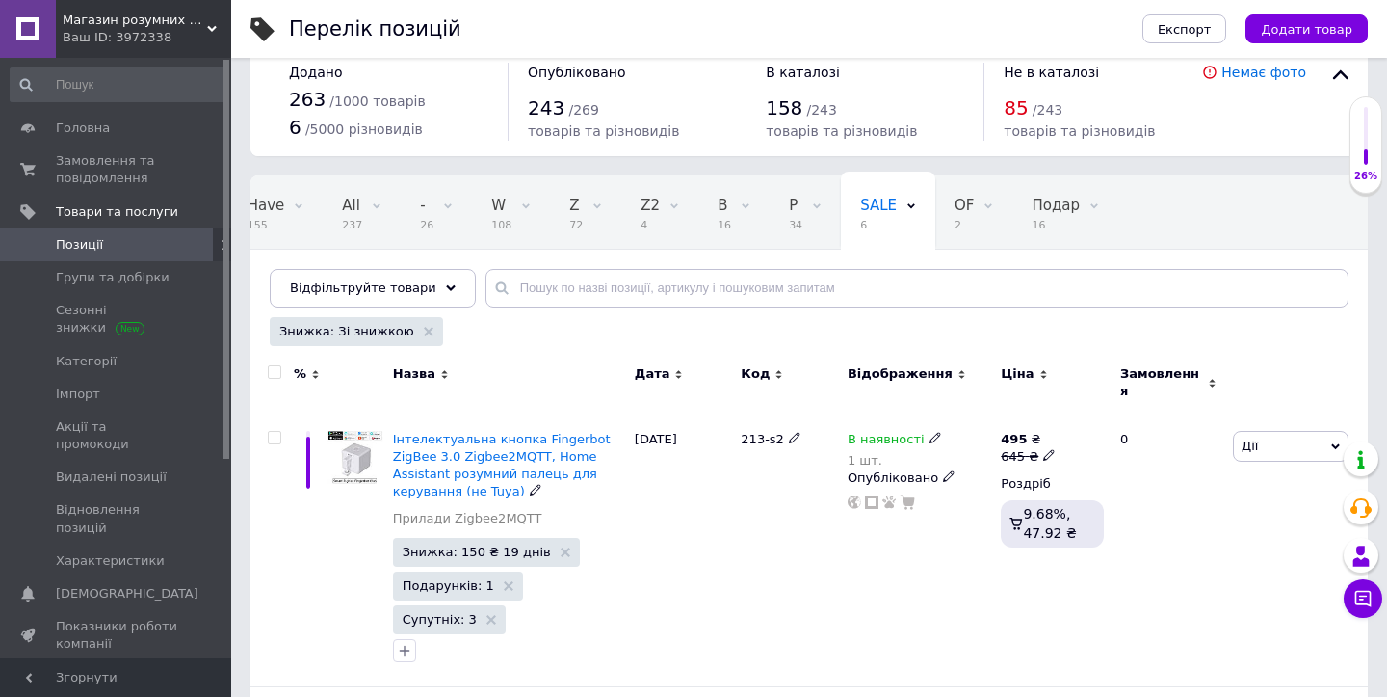
scroll to position [0, 0]
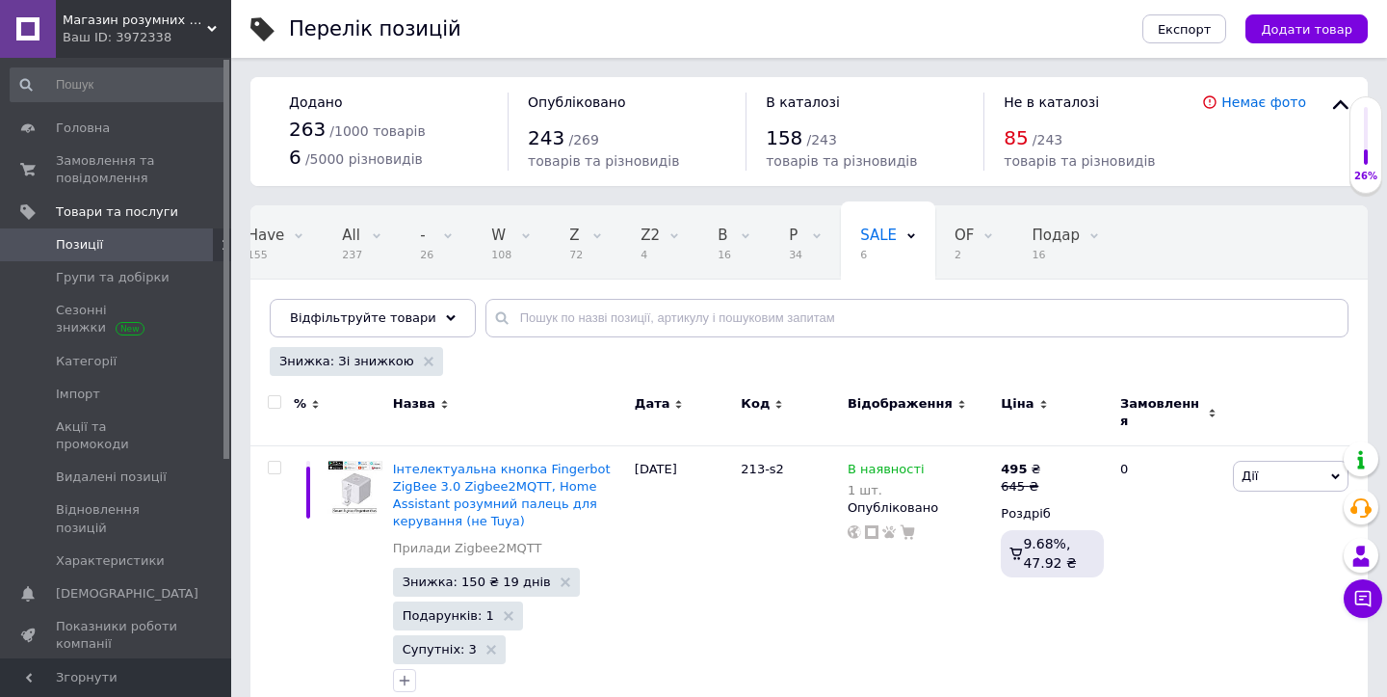
click at [78, 246] on span "Позиції" at bounding box center [79, 244] width 47 height 17
click at [83, 249] on span "Позиції" at bounding box center [79, 244] width 47 height 17
click at [90, 183] on span "Замовлення та повідомлення" at bounding box center [117, 169] width 122 height 35
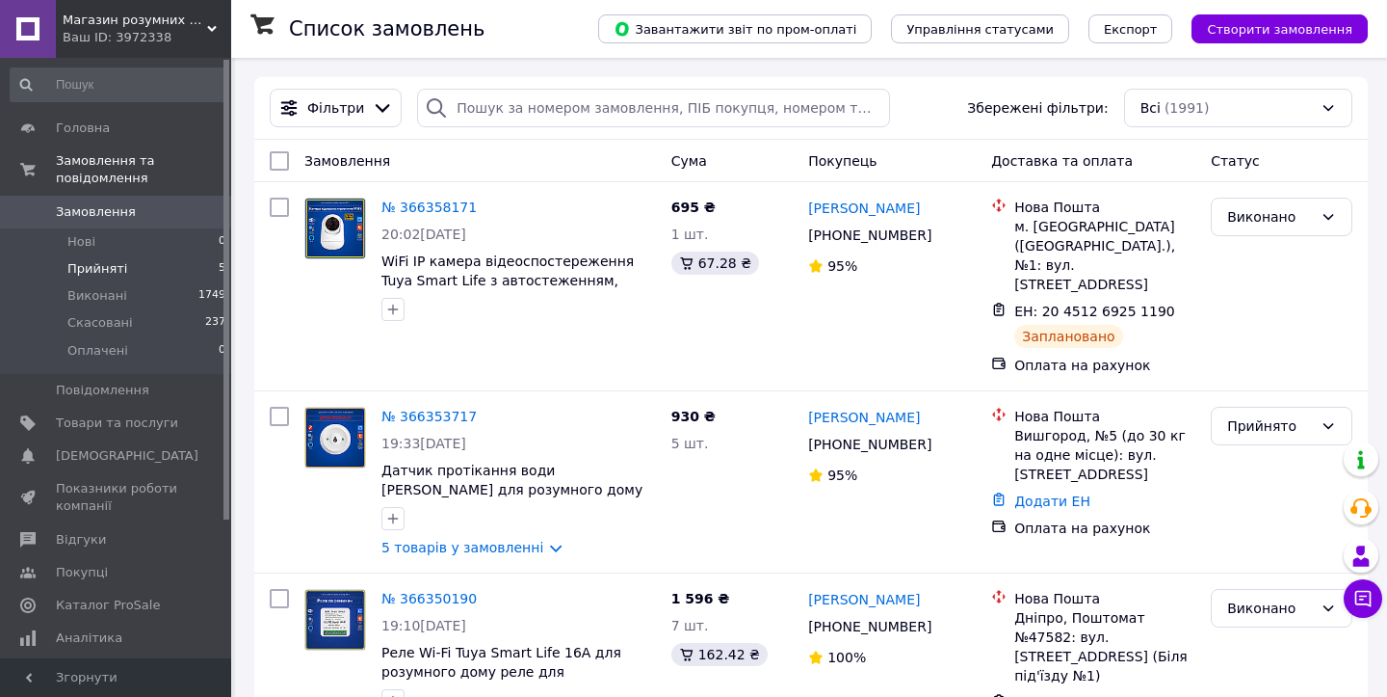
click at [109, 271] on span "Прийняті" at bounding box center [97, 268] width 60 height 17
